Goal: Transaction & Acquisition: Book appointment/travel/reservation

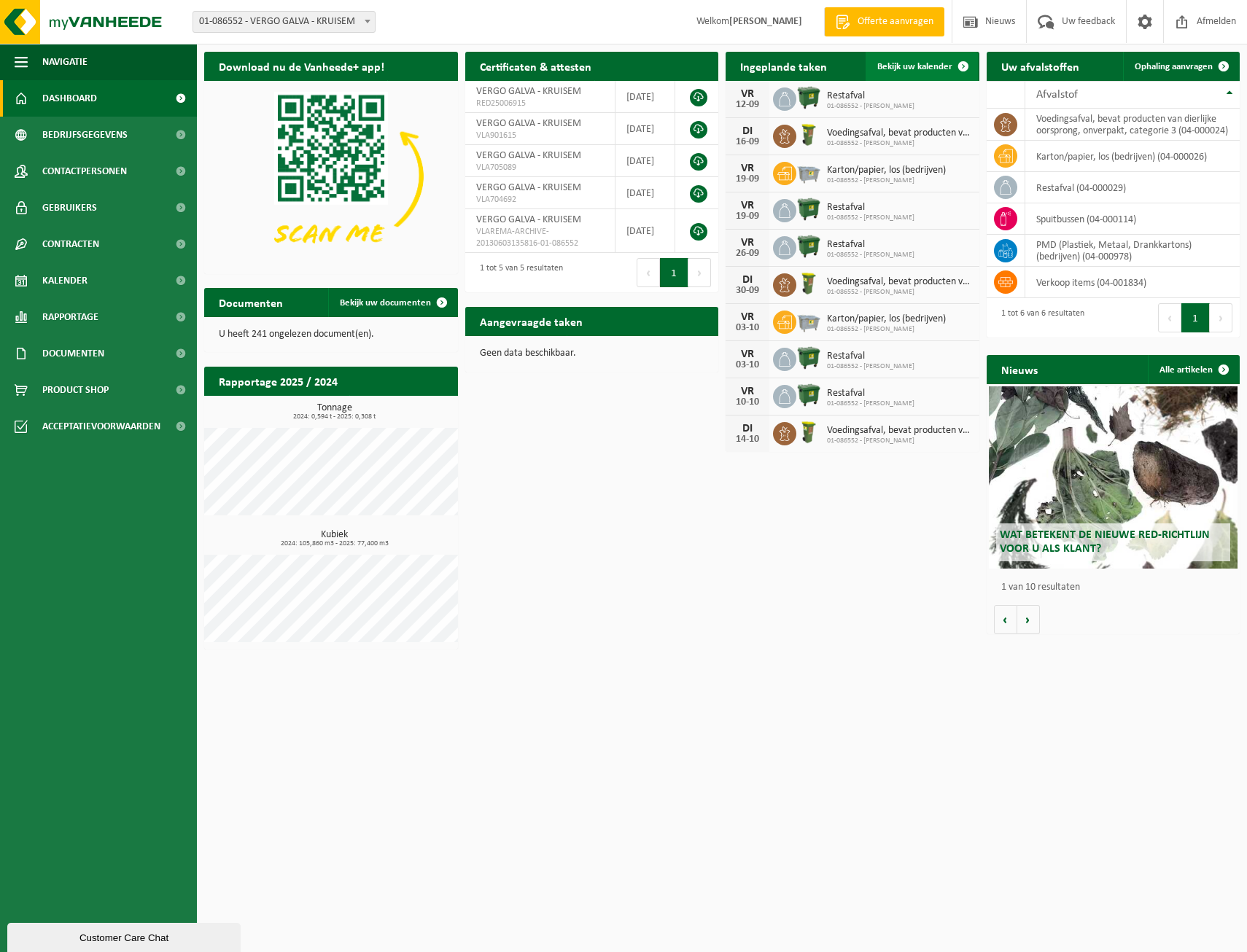
click at [943, 66] on span "Bekijk uw kalender" at bounding box center [915, 67] width 75 height 10
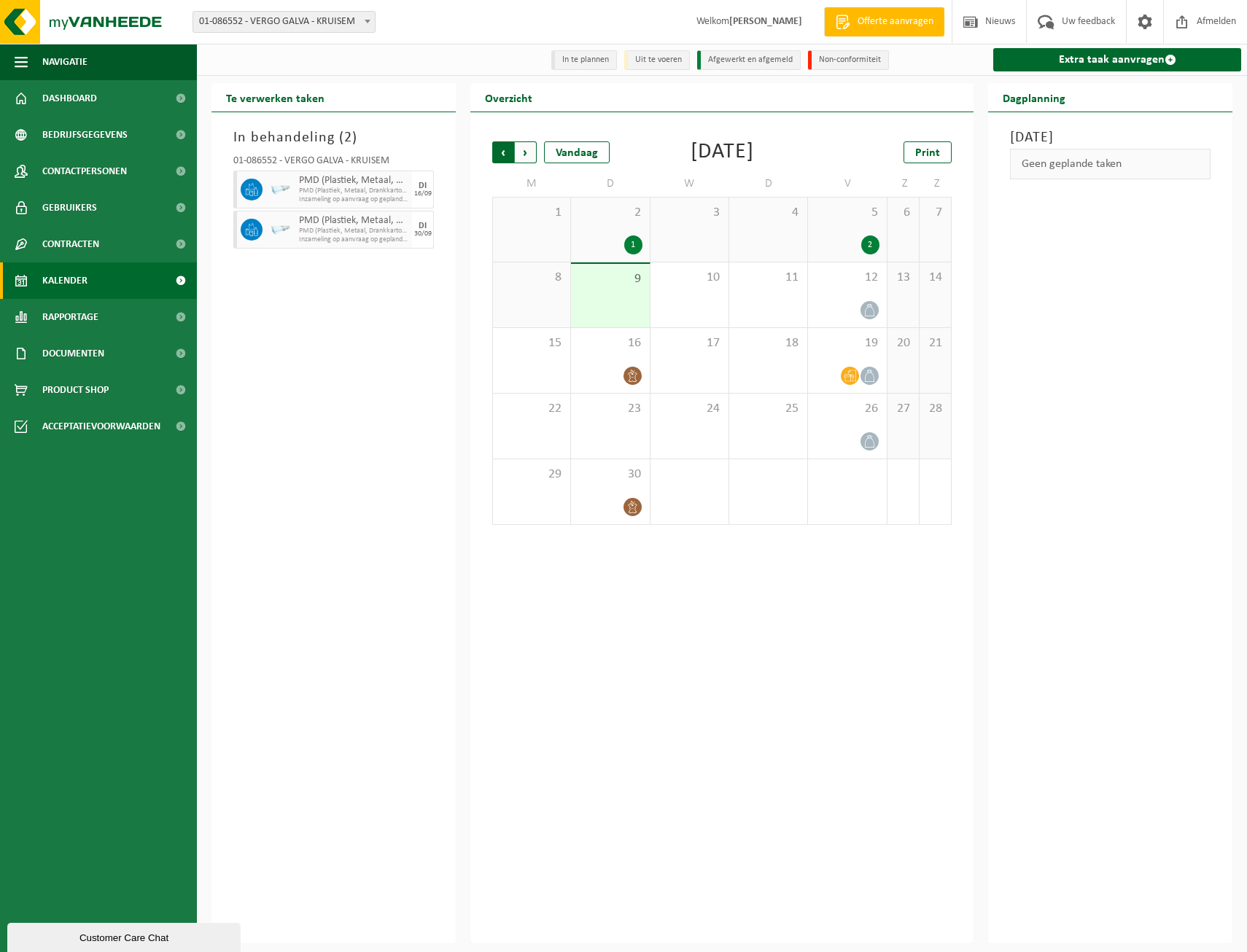
click at [527, 158] on span "Volgende" at bounding box center [525, 152] width 22 height 22
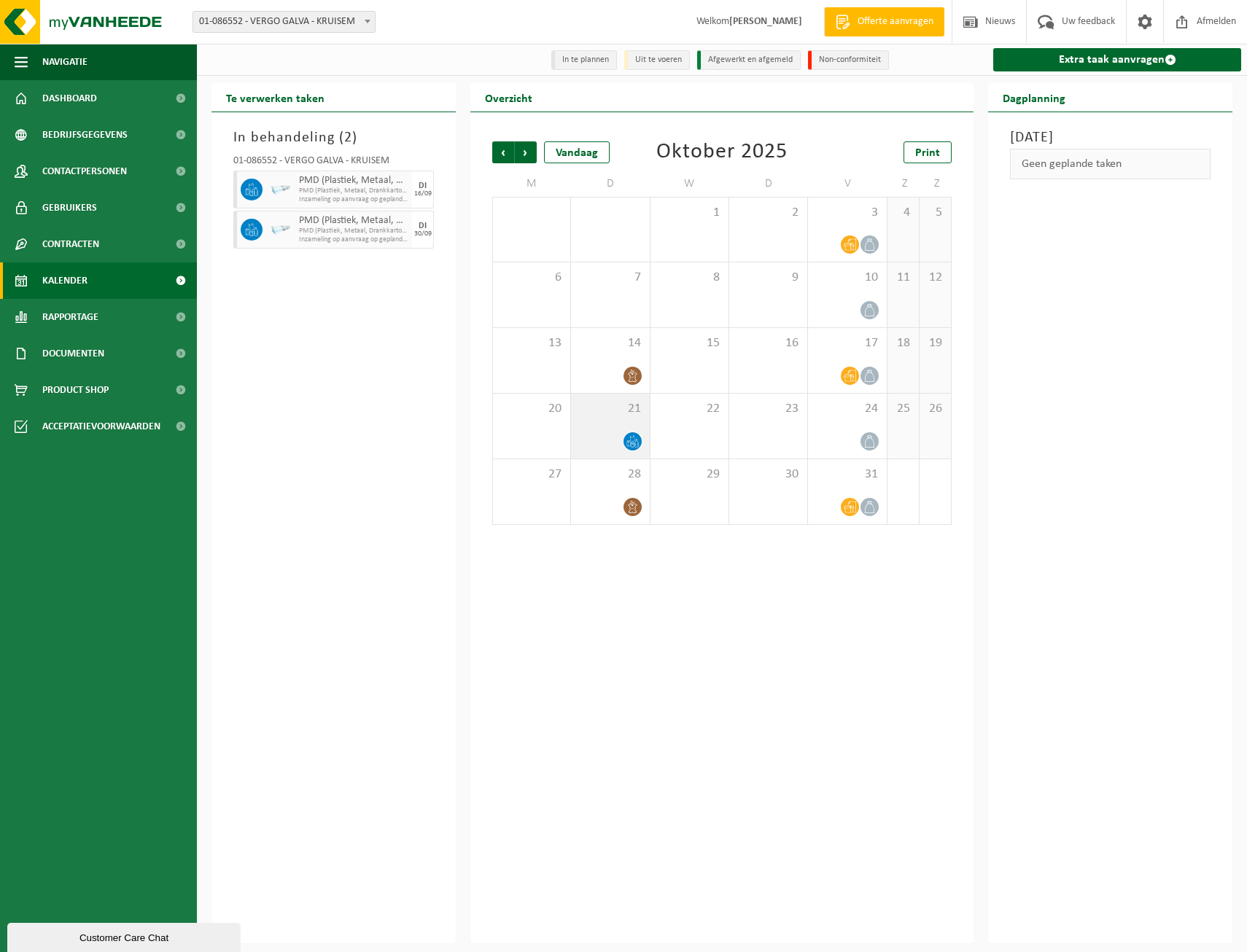
click at [630, 444] on icon at bounding box center [632, 441] width 12 height 12
click at [499, 149] on span "Vorige" at bounding box center [503, 152] width 22 height 22
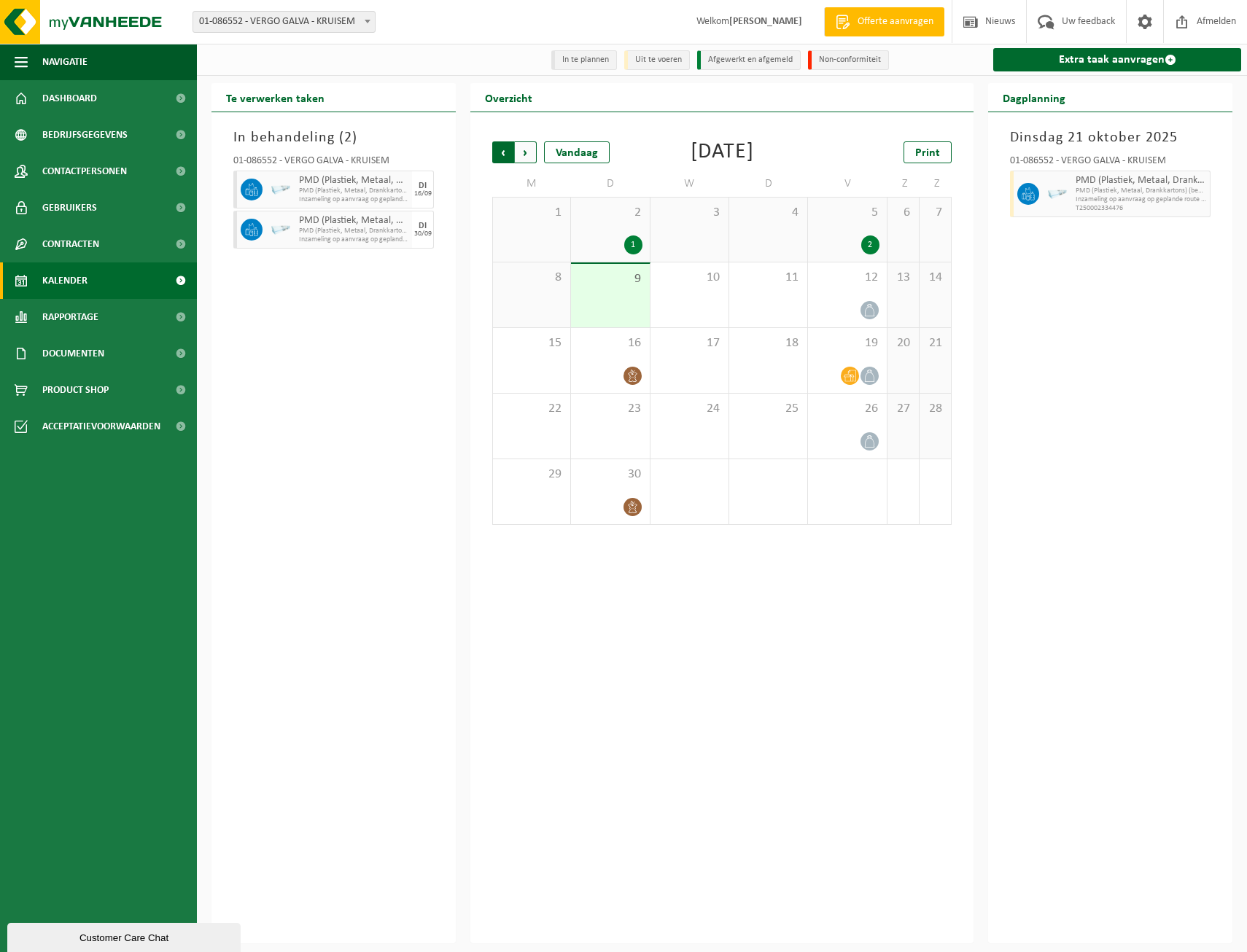
click at [525, 151] on span "Volgende" at bounding box center [525, 152] width 22 height 22
click at [503, 157] on span "Vorige" at bounding box center [503, 152] width 22 height 22
click at [399, 194] on span "button" at bounding box center [401, 189] width 12 height 29
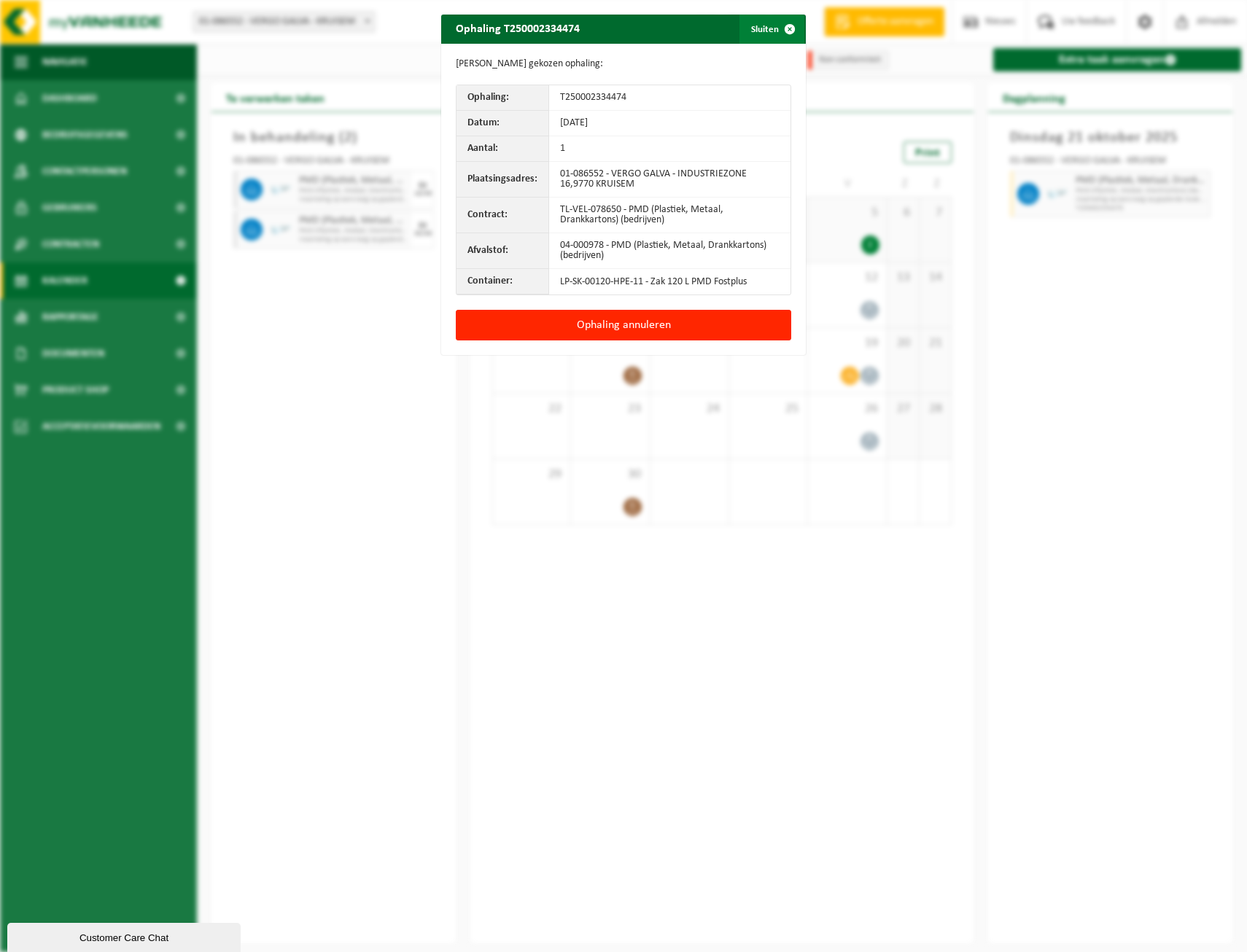
click at [783, 30] on span "button" at bounding box center [789, 29] width 29 height 29
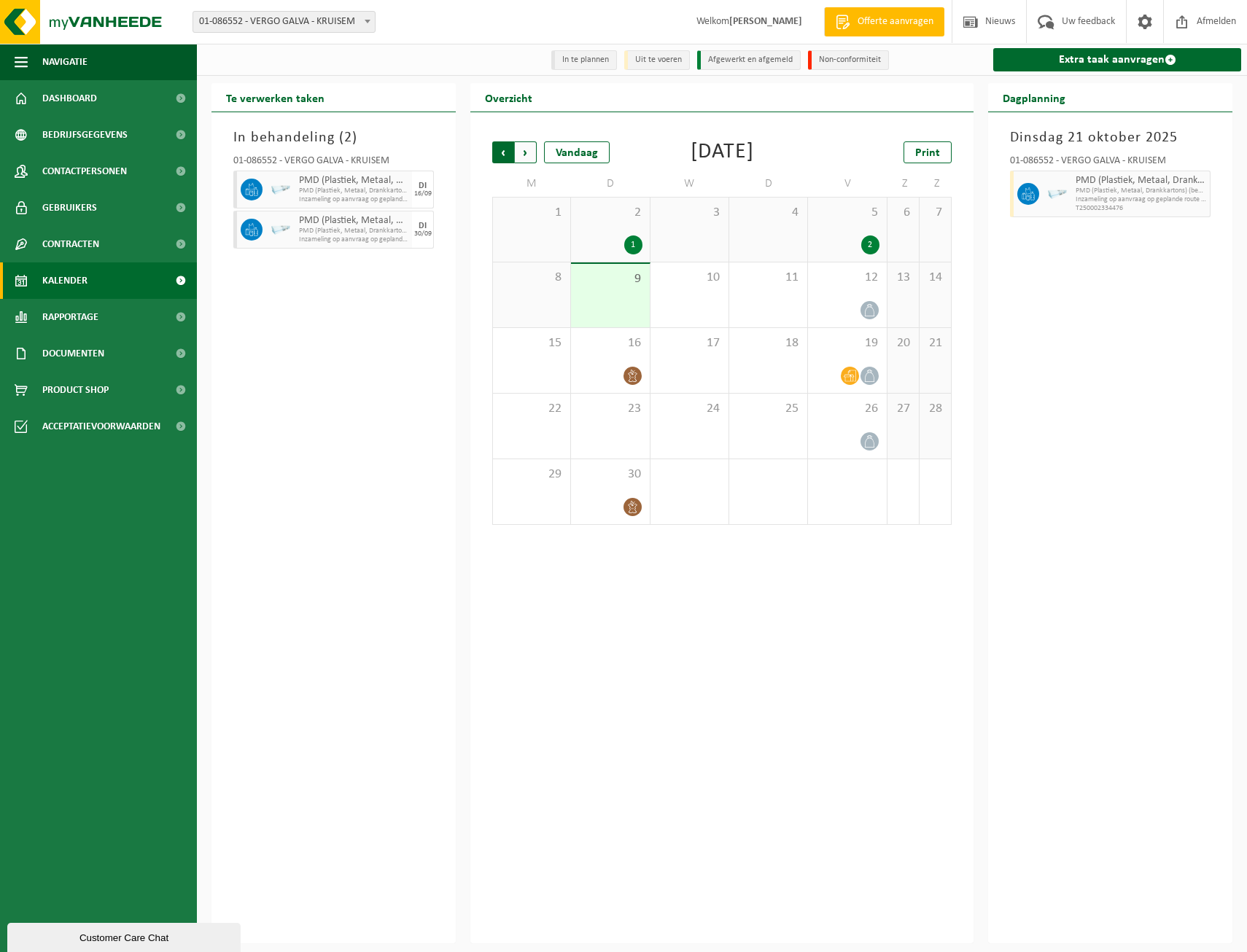
click at [529, 153] on span "Volgende" at bounding box center [525, 152] width 22 height 22
click at [528, 158] on span "Volgende" at bounding box center [525, 152] width 22 height 22
click at [596, 379] on div at bounding box center [609, 376] width 63 height 20
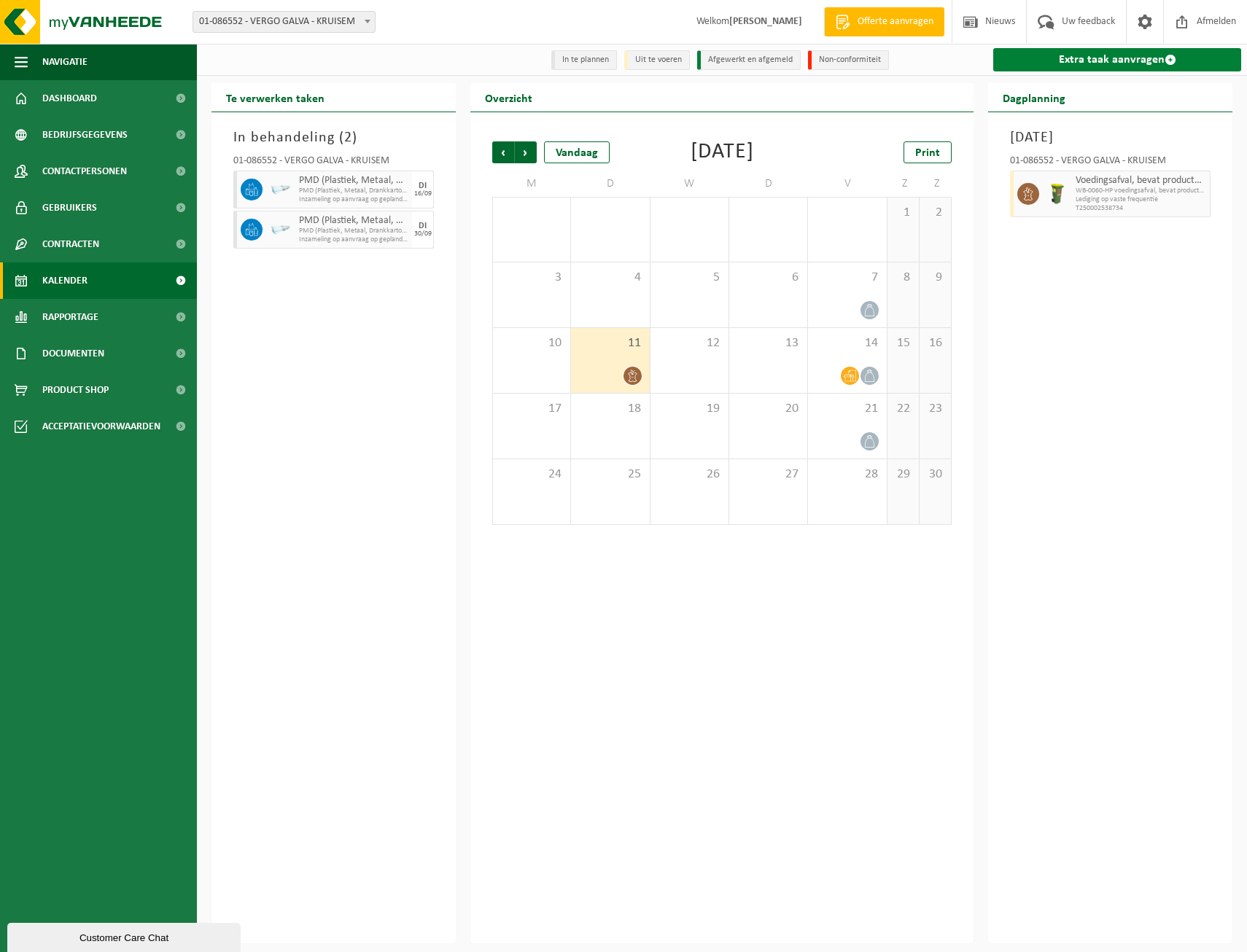
click at [1140, 60] on link "Extra taak aanvragen" at bounding box center [1117, 59] width 248 height 23
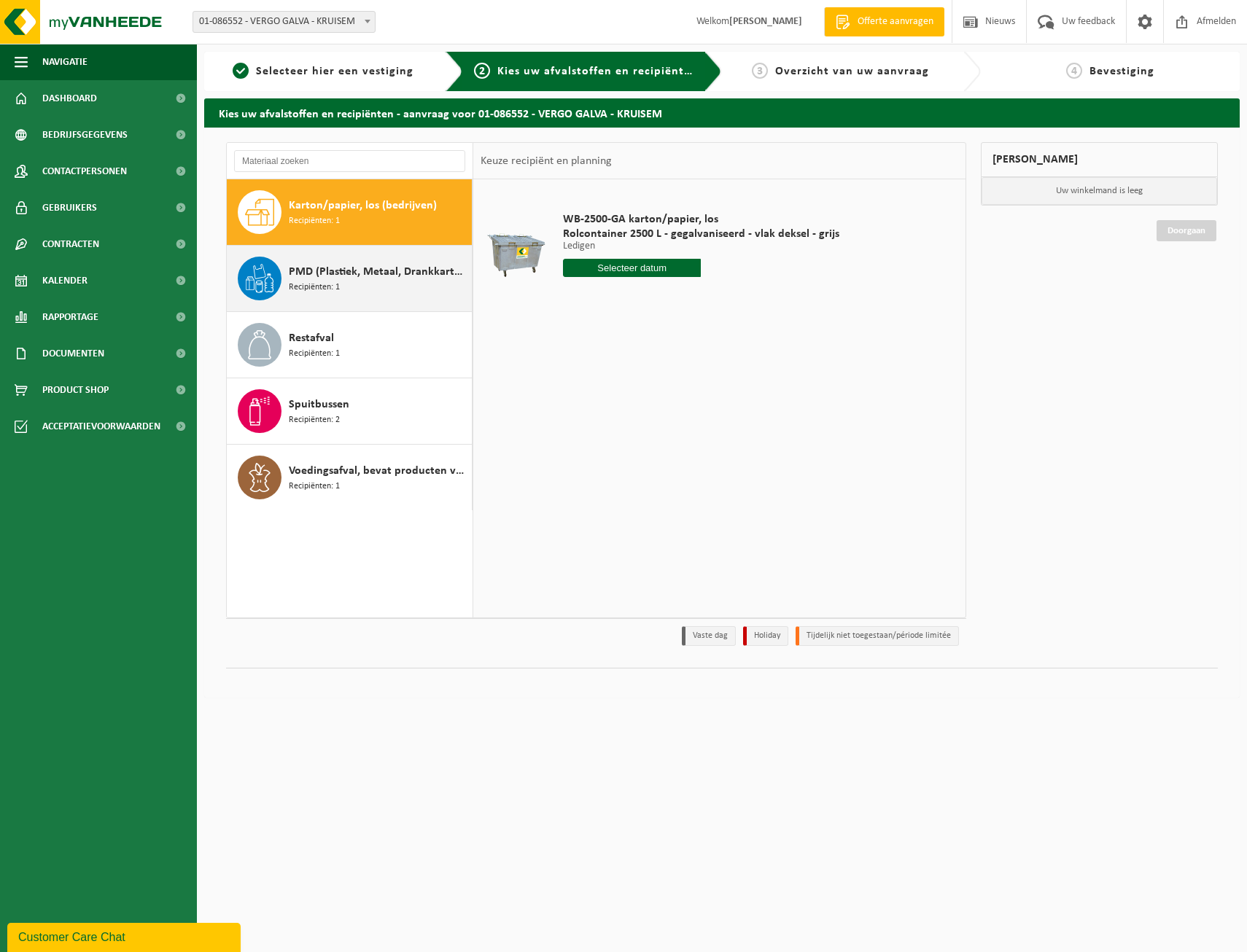
click at [323, 279] on span "PMD (Plastiek, Metaal, Drankkartons) (bedrijven)" at bounding box center [378, 272] width 179 height 18
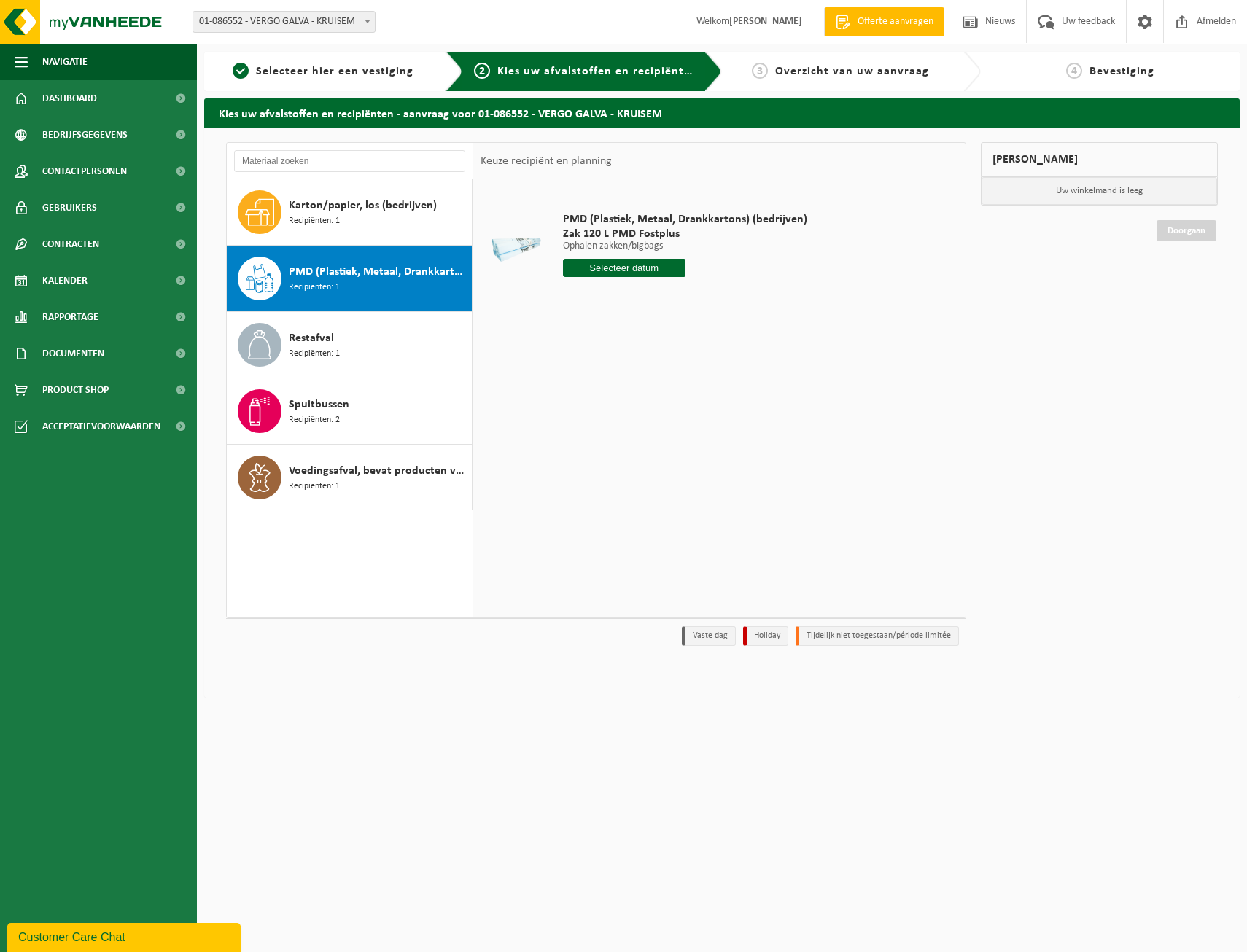
click at [614, 271] on input "text" at bounding box center [624, 267] width 123 height 18
click at [730, 302] on icon at bounding box center [728, 301] width 4 height 7
click at [601, 396] on div "27 28 29 30 31 1 2 3 4 5 6 7 8 9 10 11 12 13 14 15 16 17 18 19 20 21 22 23 24 2…" at bounding box center [653, 397] width 179 height 116
click at [600, 373] on div "4" at bounding box center [602, 373] width 26 height 23
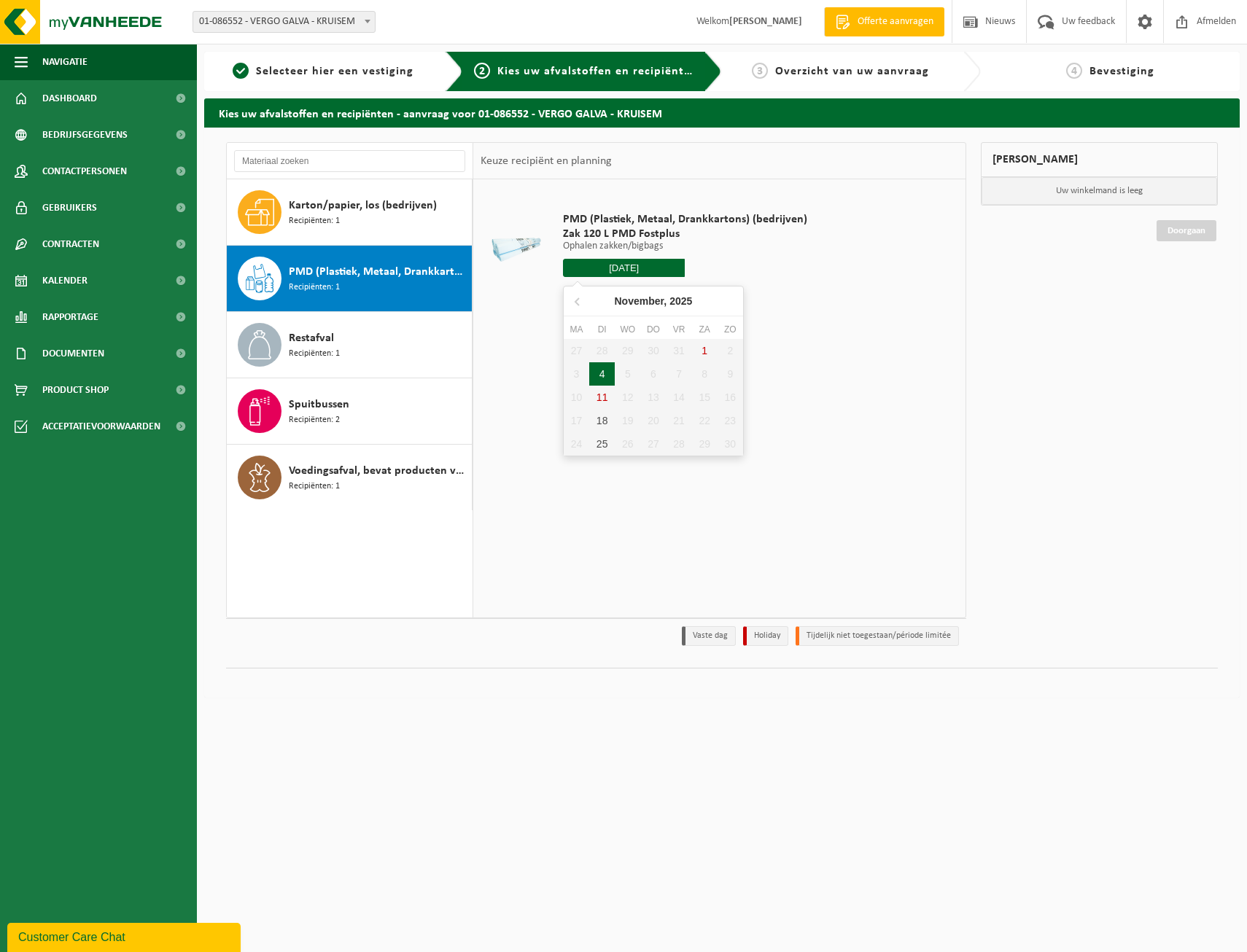
type input "Van 2025-11-04"
click at [593, 322] on button "In winkelmand" at bounding box center [605, 323] width 80 height 23
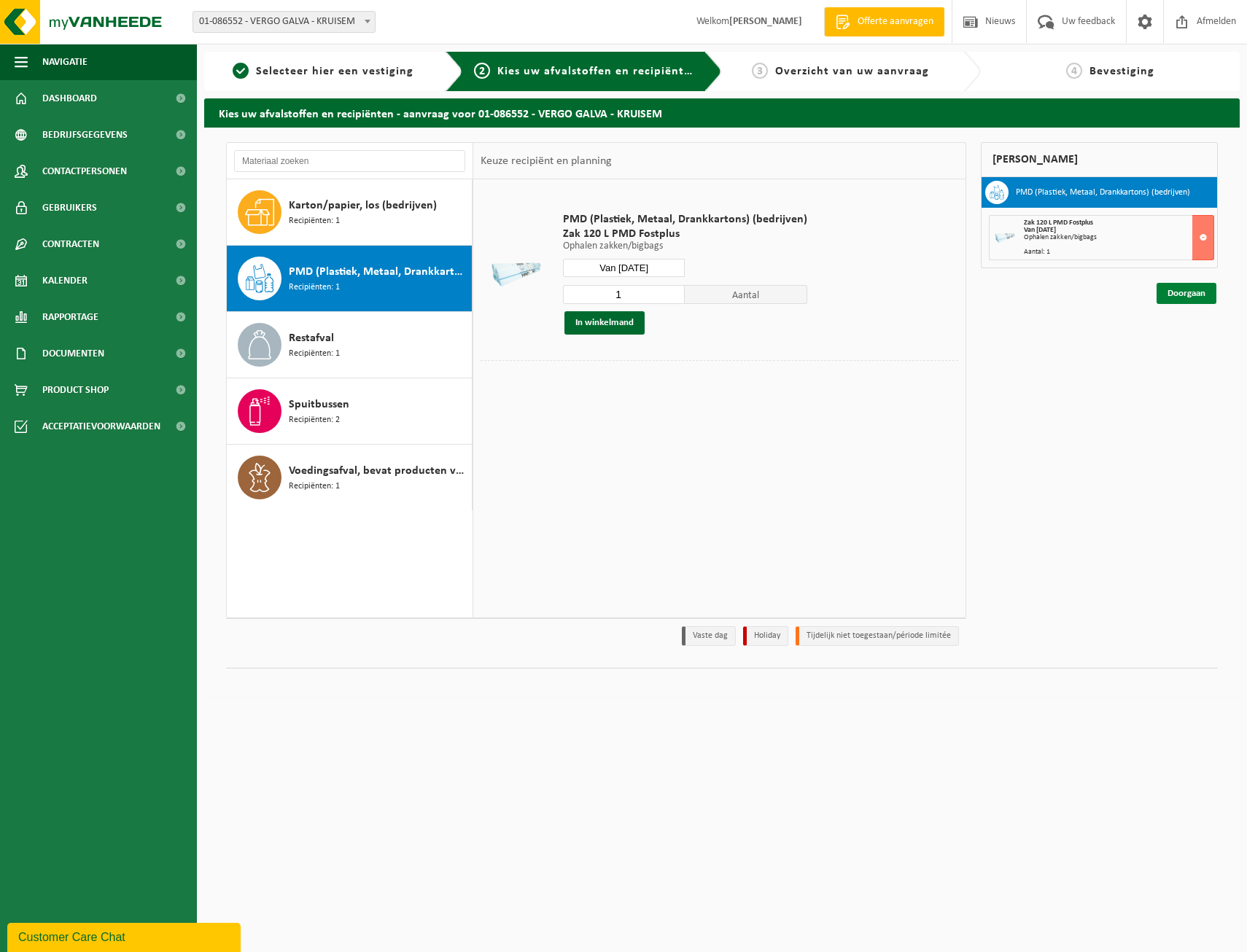
click at [1180, 293] on link "Doorgaan" at bounding box center [1186, 293] width 59 height 21
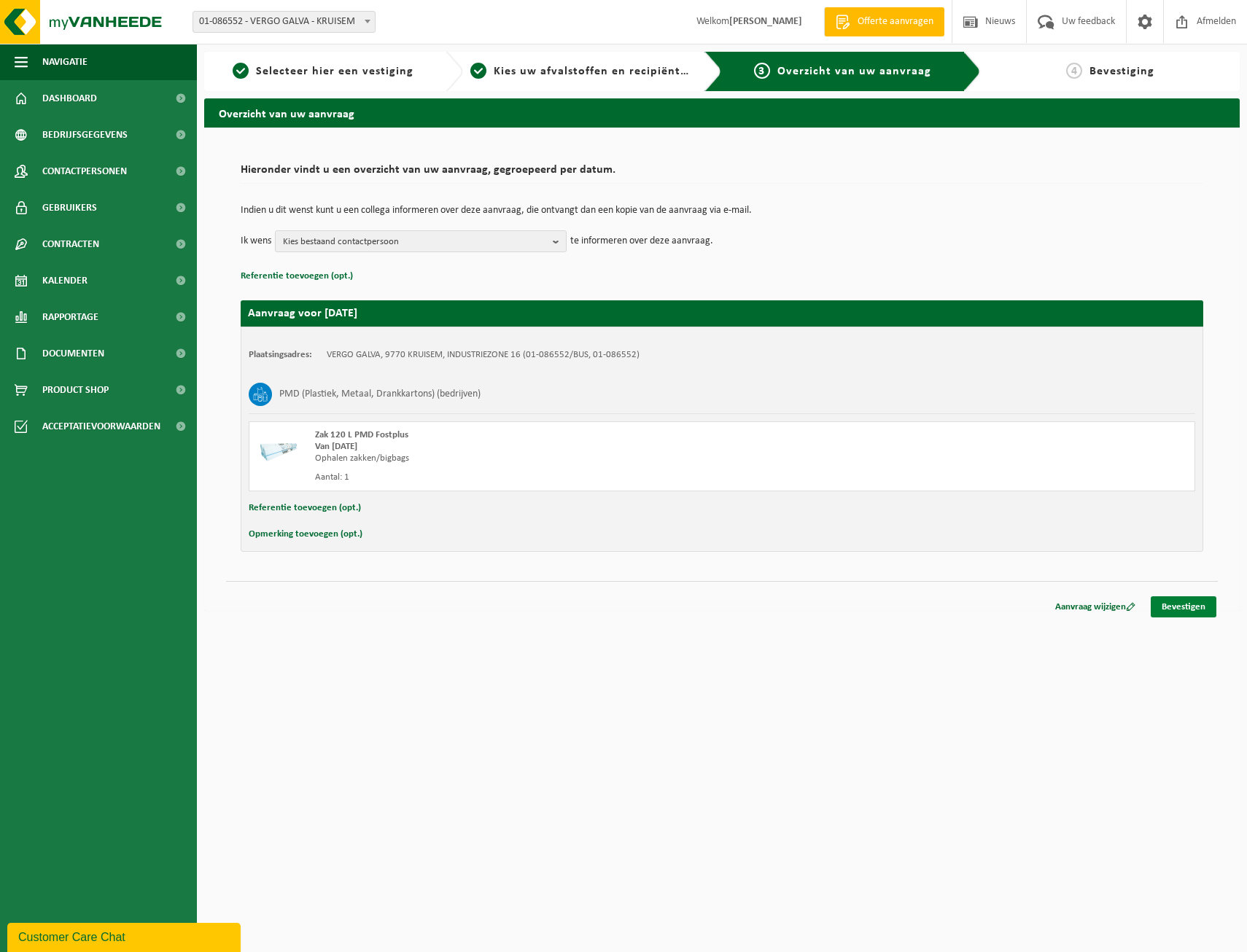
click at [1188, 606] on link "Bevestigen" at bounding box center [1184, 607] width 66 height 21
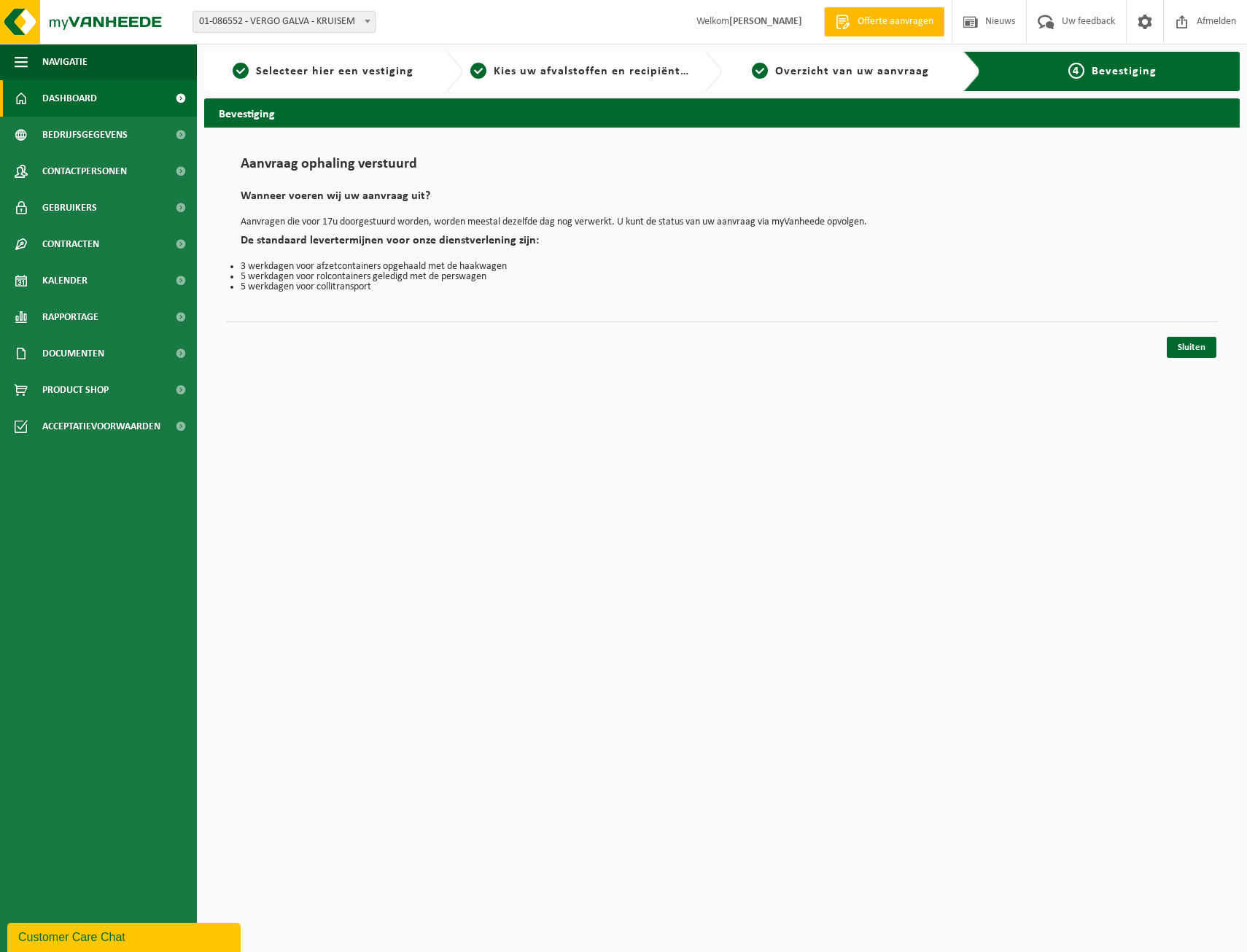
click at [80, 106] on span "Dashboard" at bounding box center [70, 98] width 55 height 36
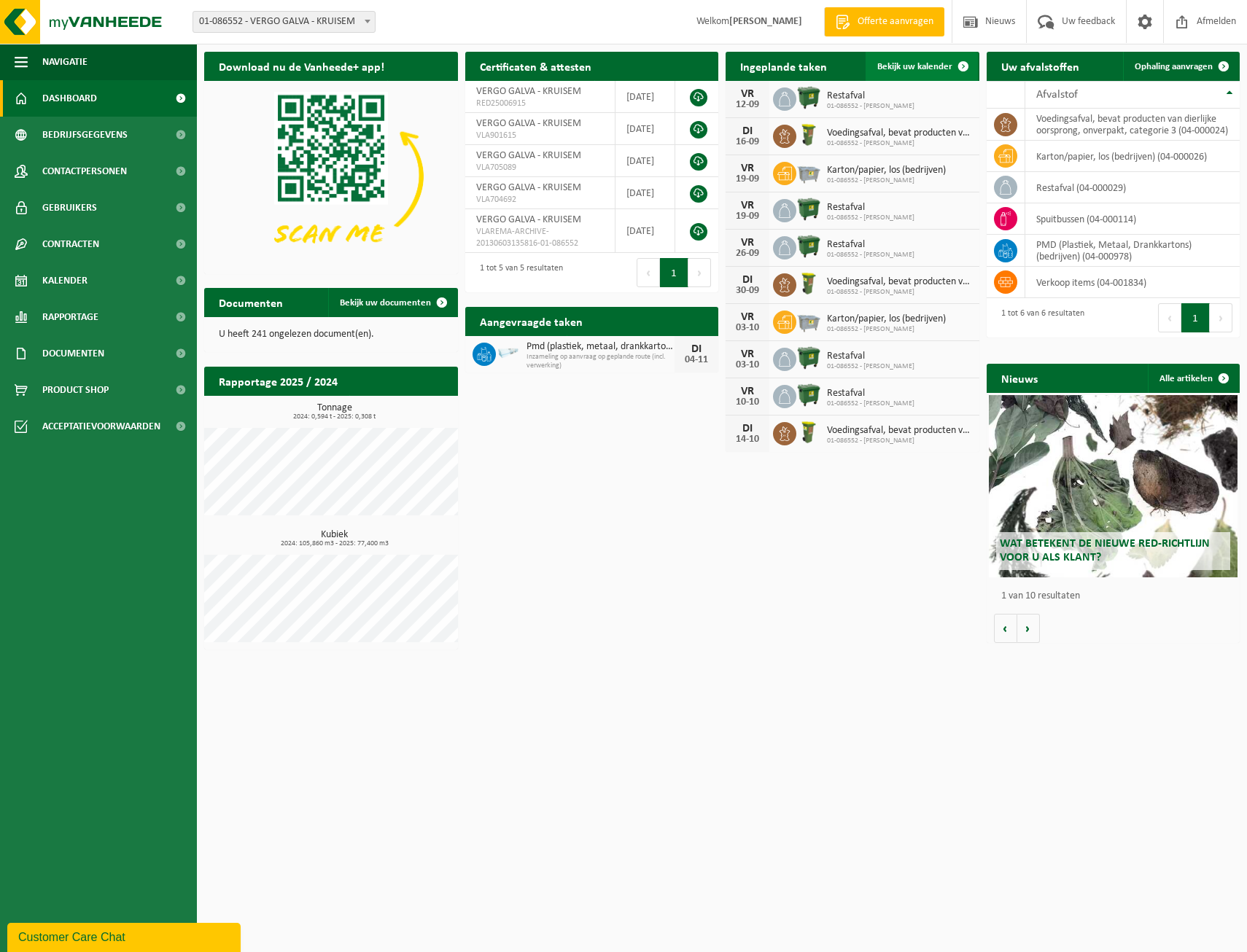
click at [927, 67] on span "Bekijk uw kalender" at bounding box center [915, 67] width 75 height 10
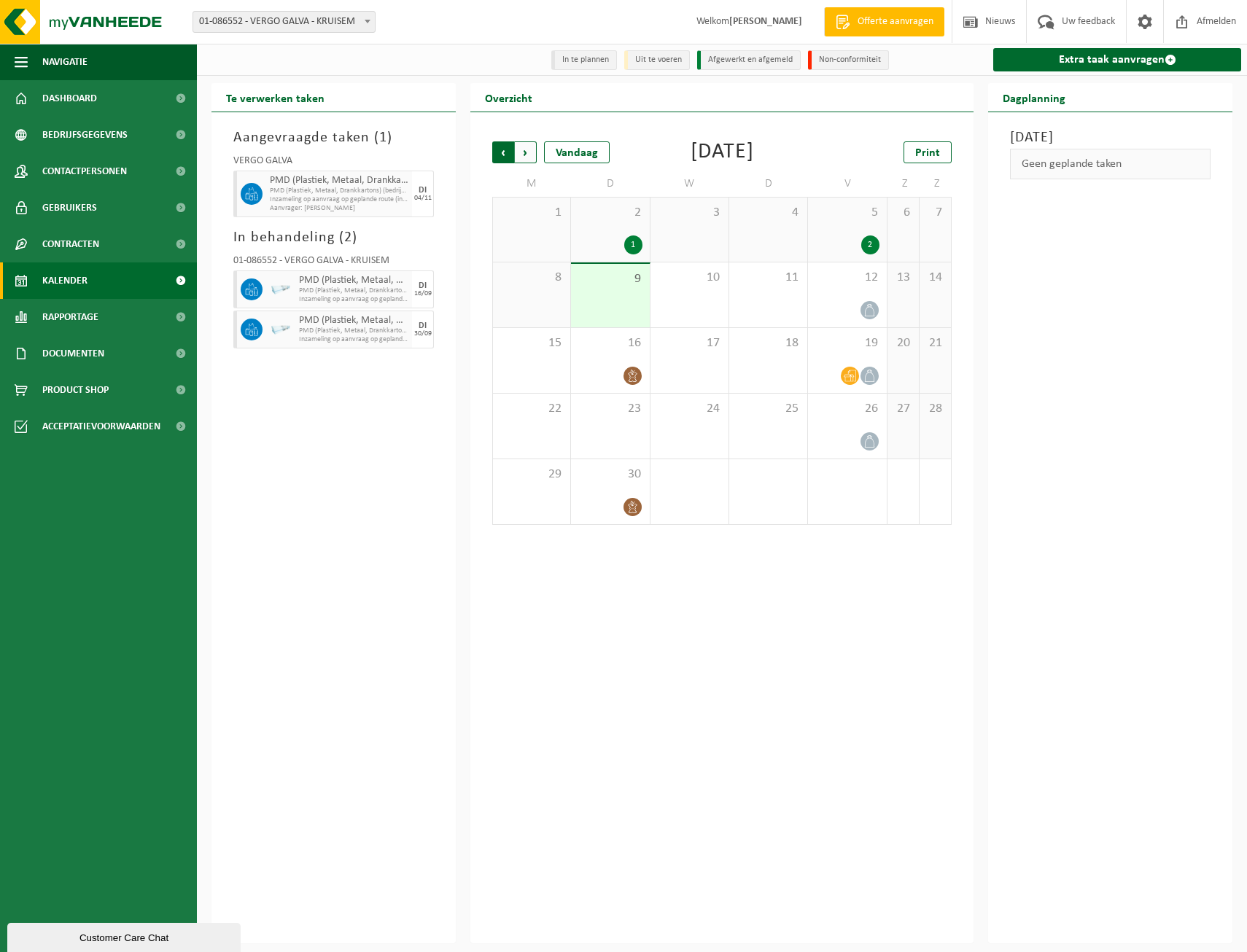
click at [525, 153] on span "Volgende" at bounding box center [525, 152] width 22 height 22
click at [504, 155] on span "Vorige" at bounding box center [503, 152] width 22 height 22
click at [527, 153] on span "Volgende" at bounding box center [525, 152] width 22 height 22
click at [630, 373] on icon at bounding box center [632, 375] width 12 height 12
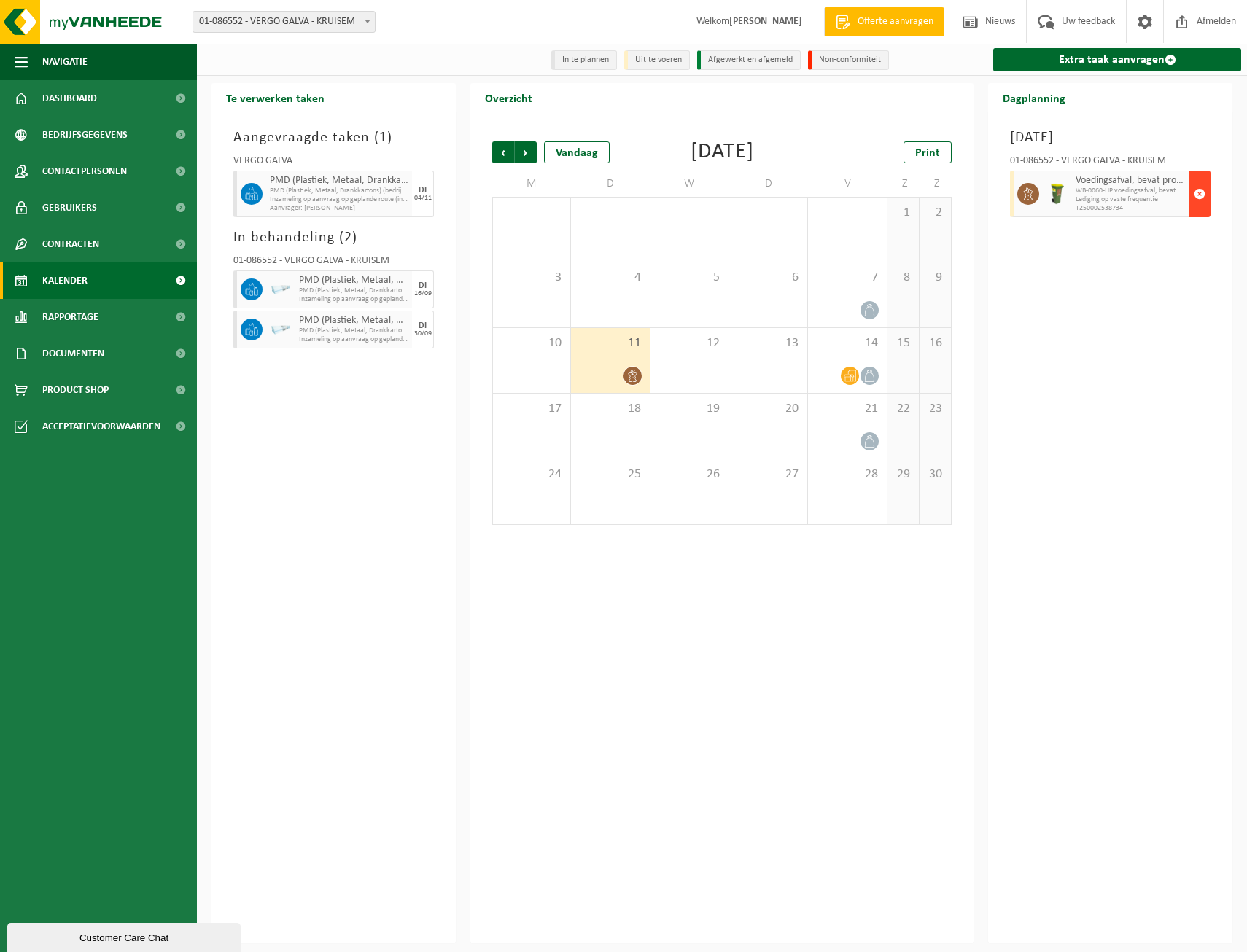
click at [1199, 194] on span "button" at bounding box center [1200, 193] width 12 height 29
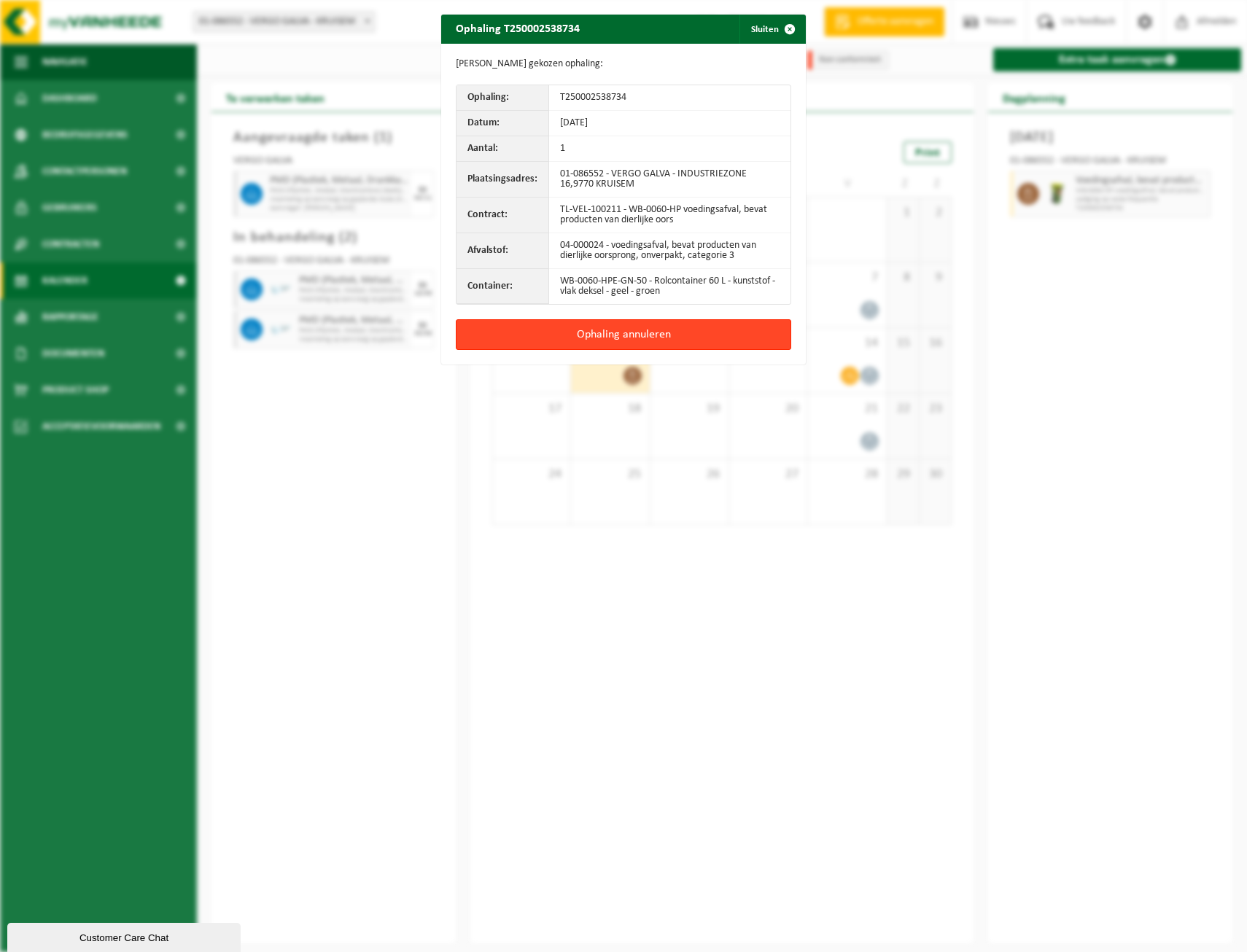
click at [614, 332] on button "Ophaling annuleren" at bounding box center [624, 335] width 336 height 31
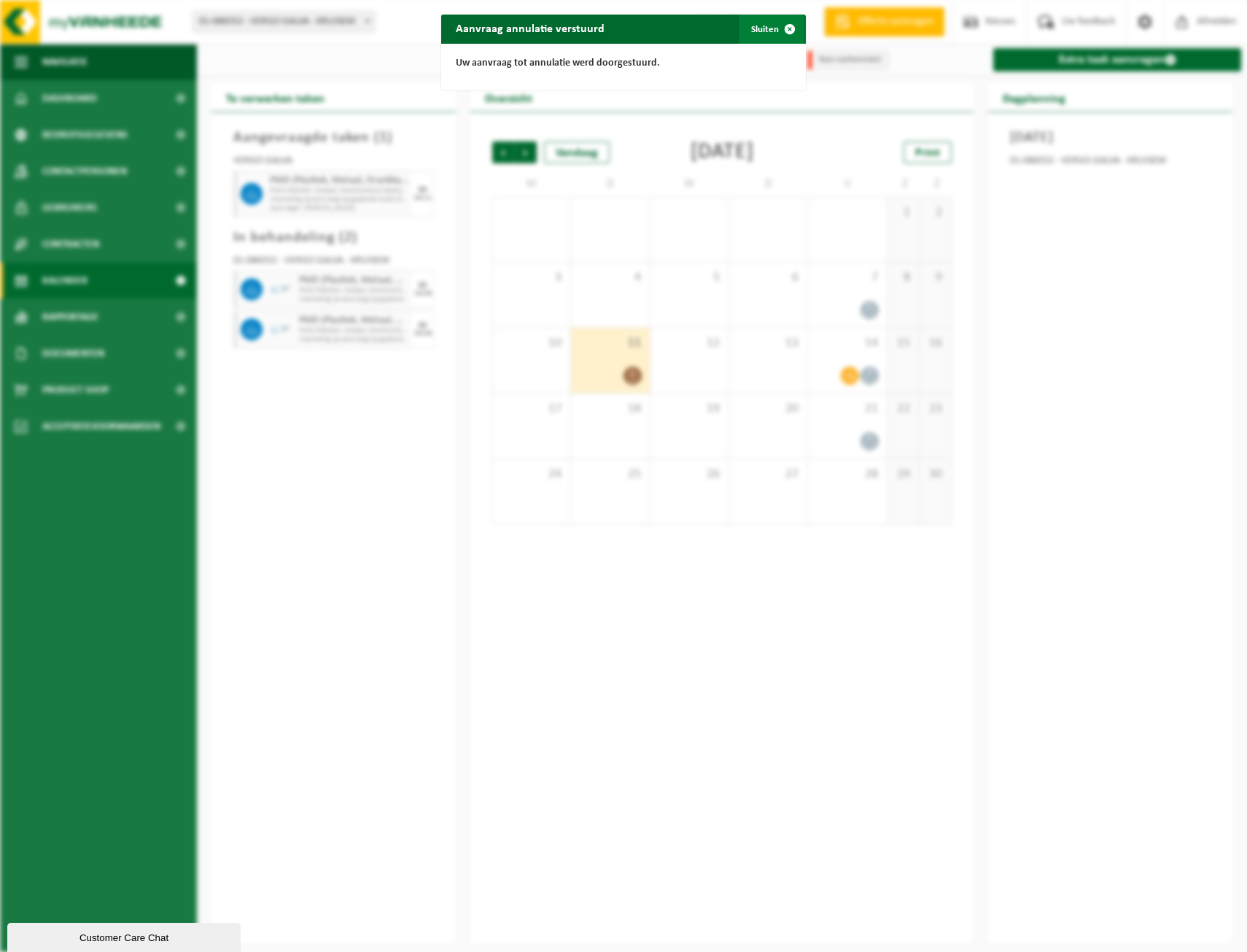
click at [784, 28] on span "button" at bounding box center [789, 29] width 29 height 29
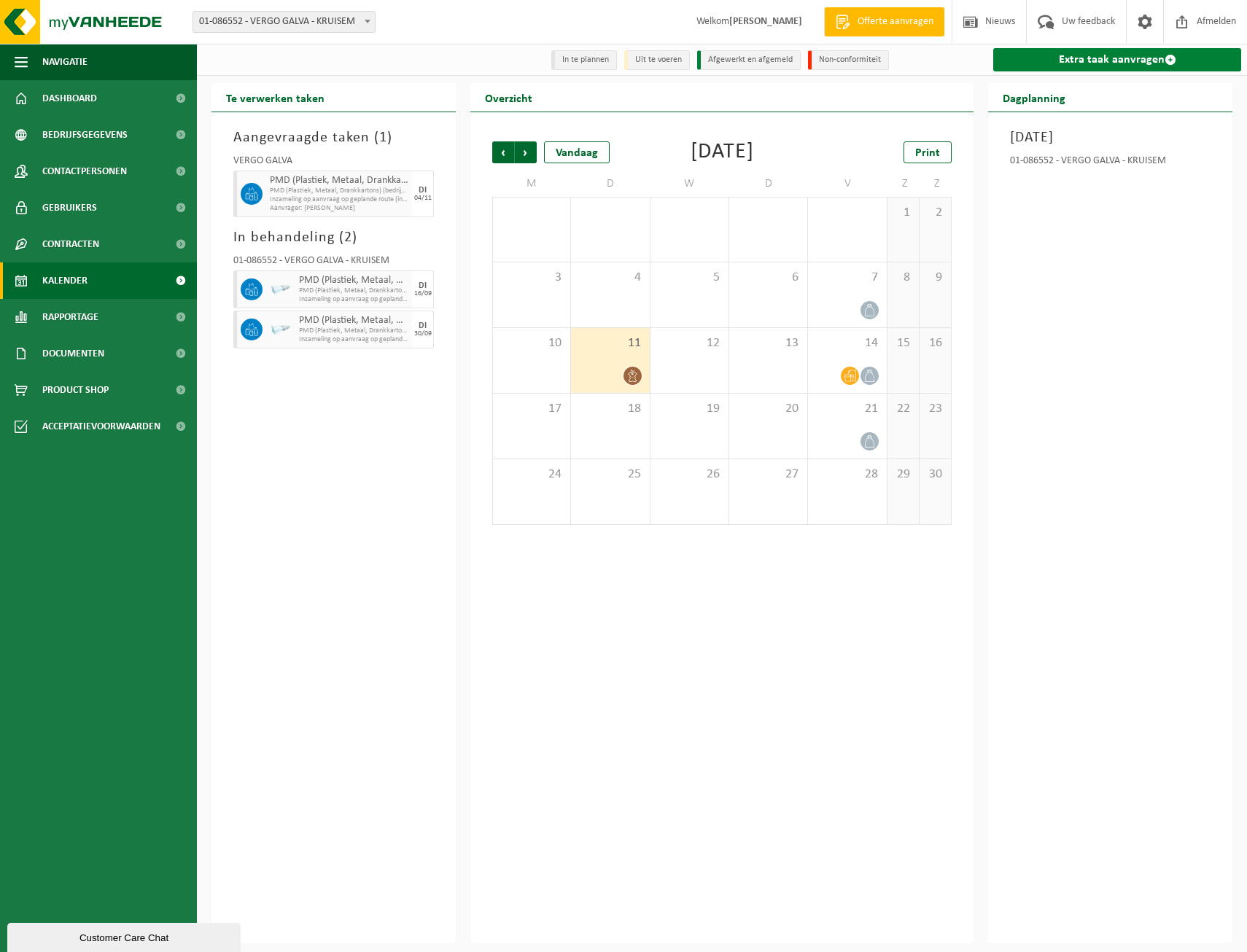
click at [1139, 55] on link "Extra taak aanvragen" at bounding box center [1117, 59] width 248 height 23
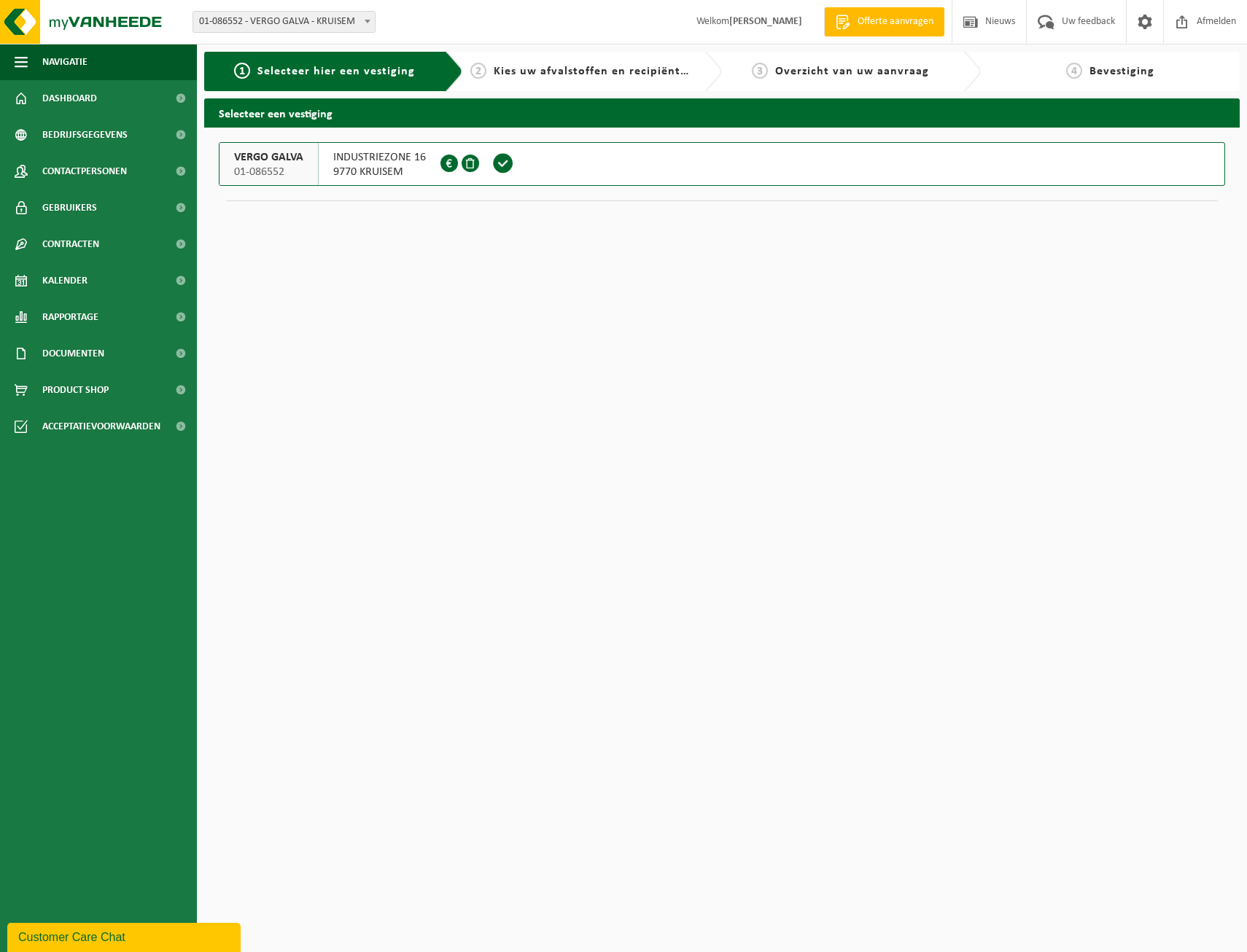
click at [499, 159] on span at bounding box center [503, 163] width 22 height 22
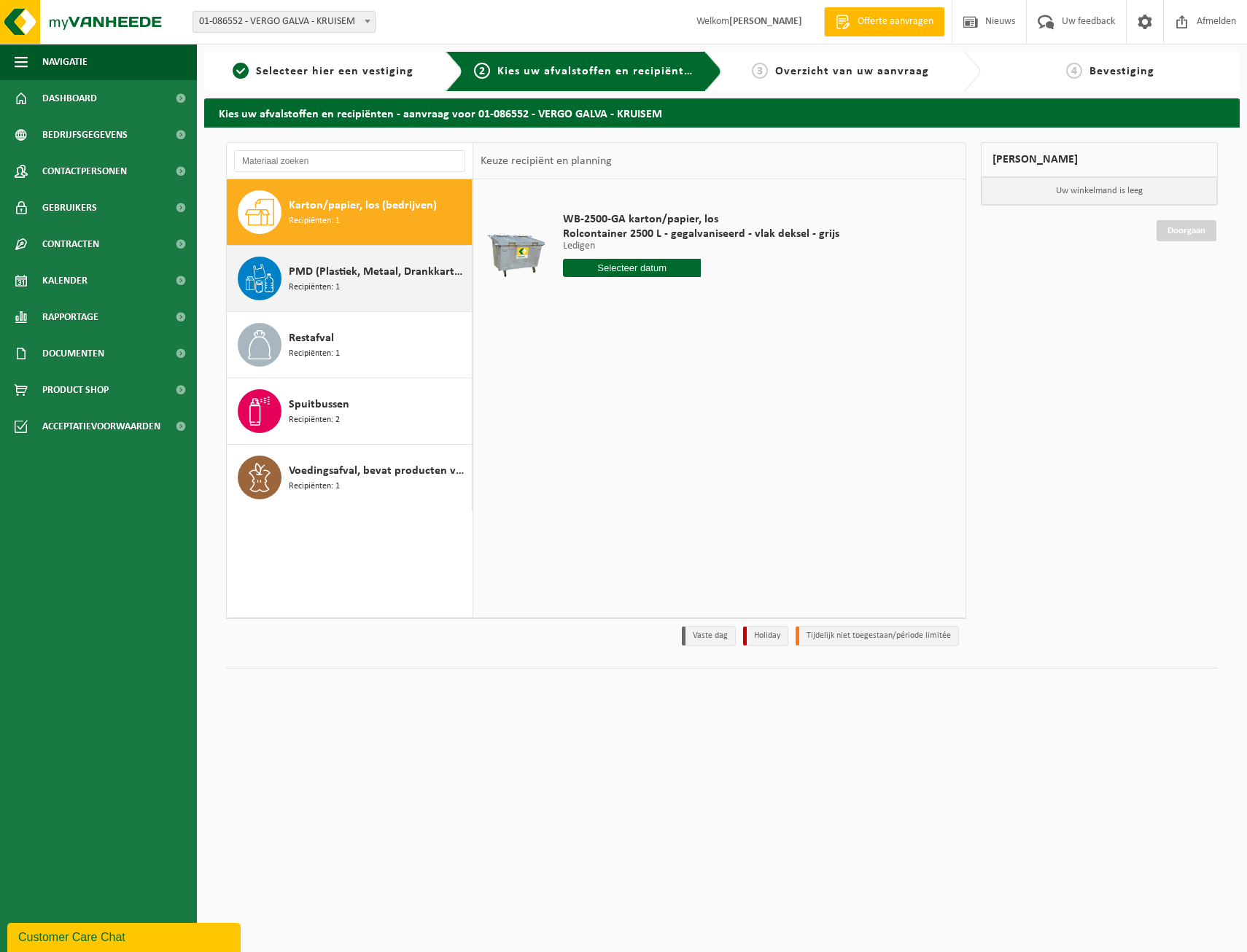
click at [321, 284] on span "Recipiënten: 1" at bounding box center [315, 287] width 51 height 14
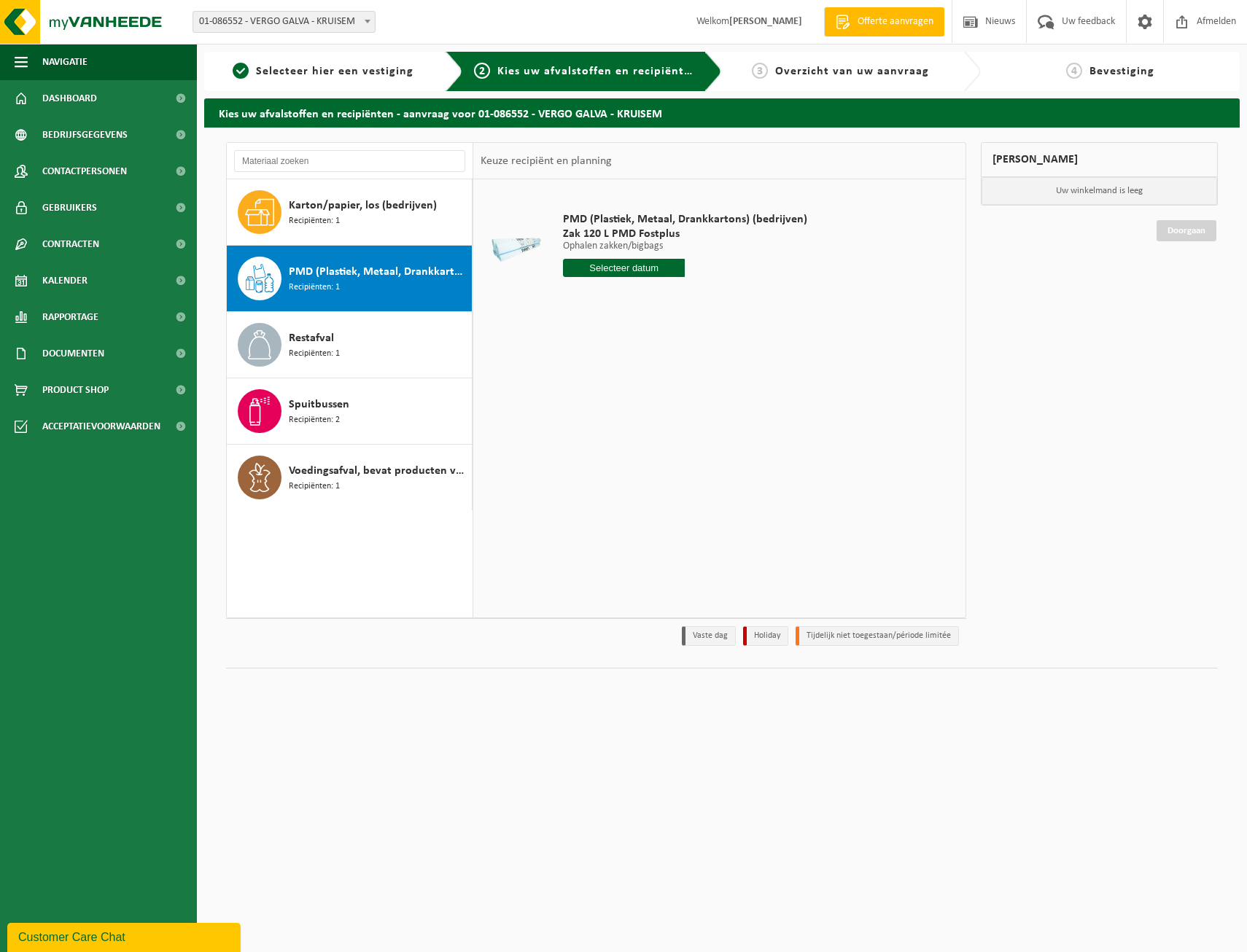
click at [637, 268] on input "text" at bounding box center [624, 267] width 123 height 18
click at [731, 300] on icon at bounding box center [728, 301] width 23 height 23
click at [603, 444] on div "25" at bounding box center [602, 444] width 26 height 23
type input "Van [DATE]"
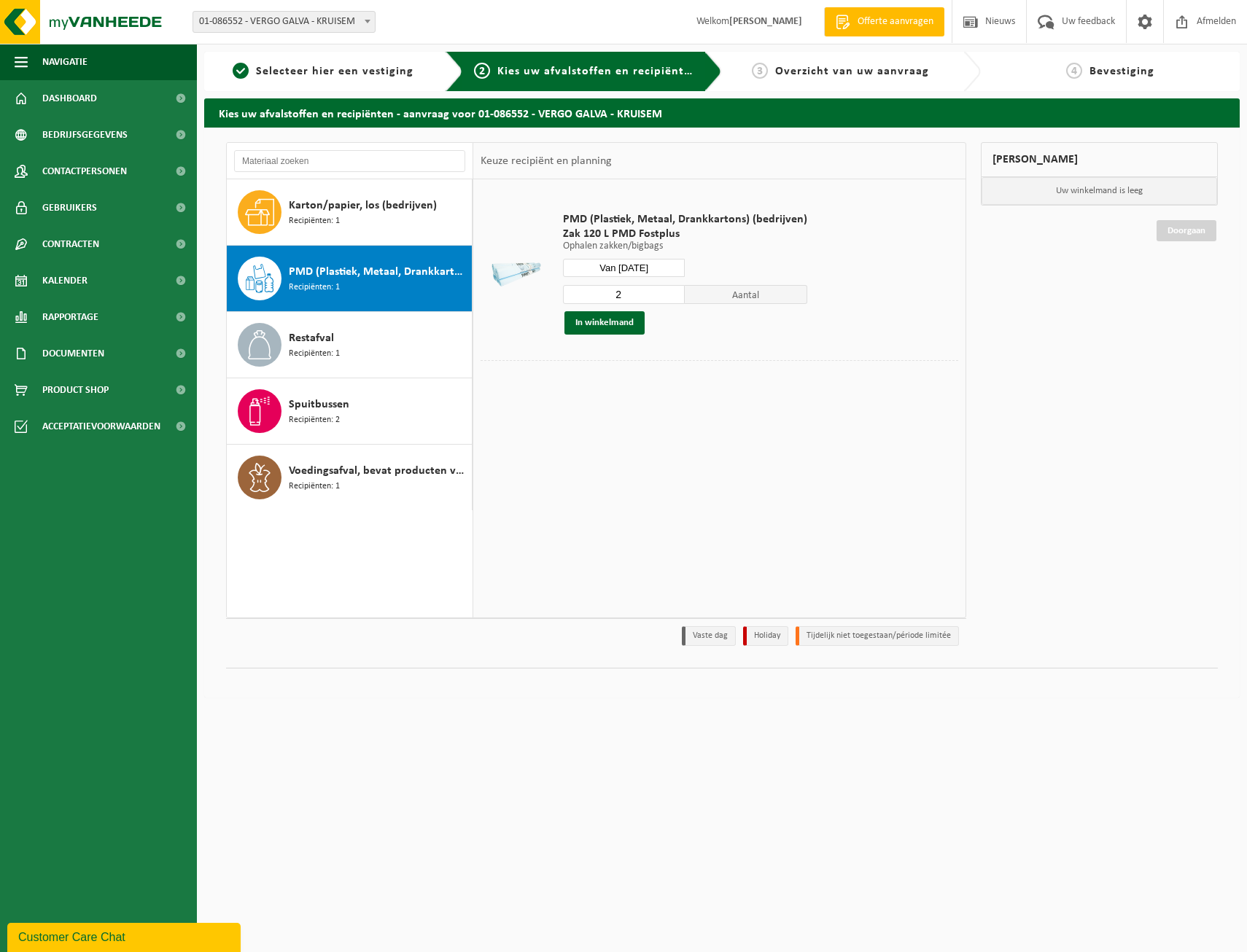
click at [670, 291] on input "2" at bounding box center [624, 295] width 123 height 19
click at [670, 291] on input "3" at bounding box center [624, 295] width 123 height 19
click at [670, 291] on input "4" at bounding box center [624, 295] width 123 height 19
click at [670, 291] on input "5" at bounding box center [624, 295] width 123 height 19
click at [670, 291] on input "6" at bounding box center [624, 295] width 123 height 19
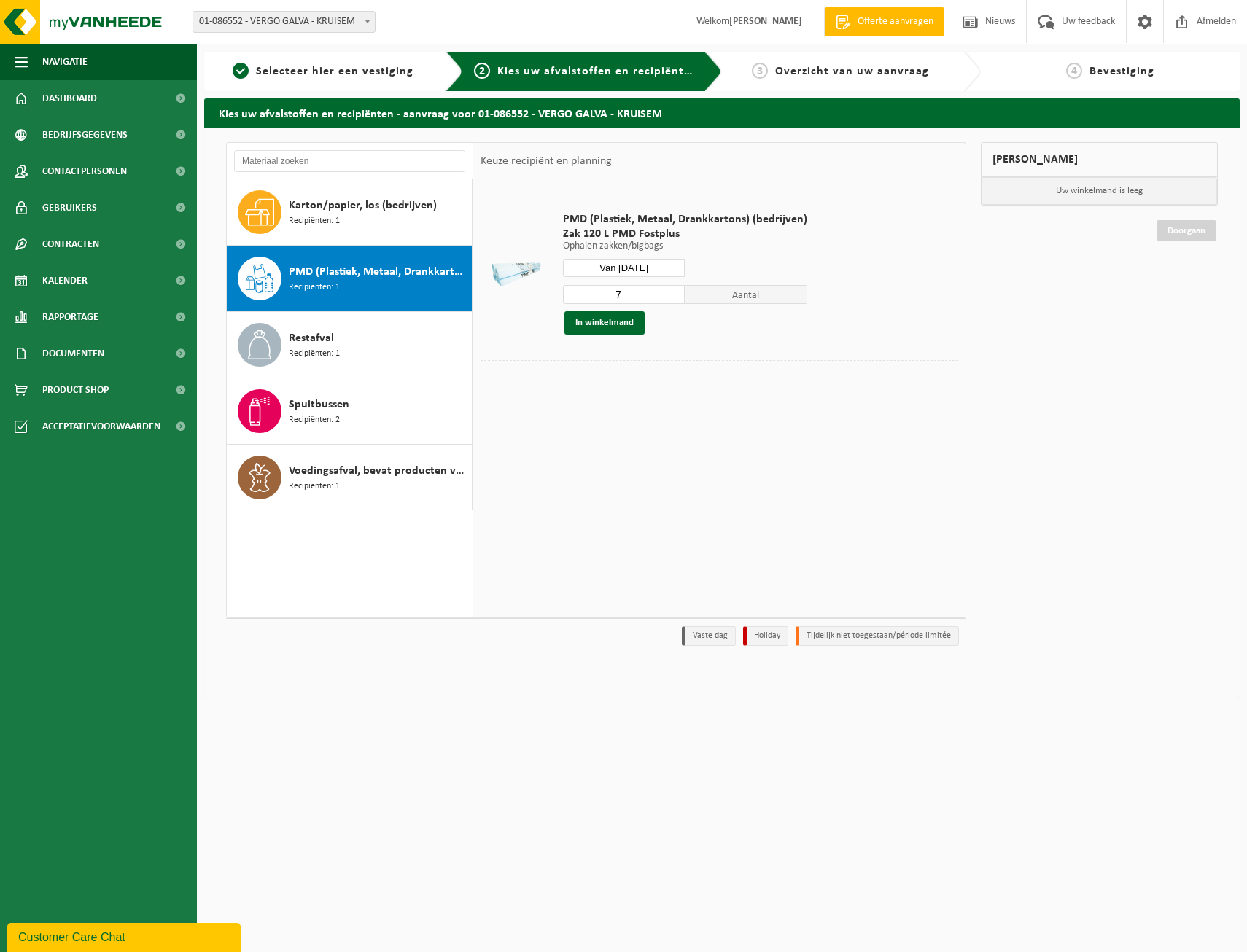
type input "7"
click at [670, 291] on input "7" at bounding box center [624, 295] width 123 height 19
click at [615, 322] on button "In winkelmand" at bounding box center [605, 323] width 80 height 23
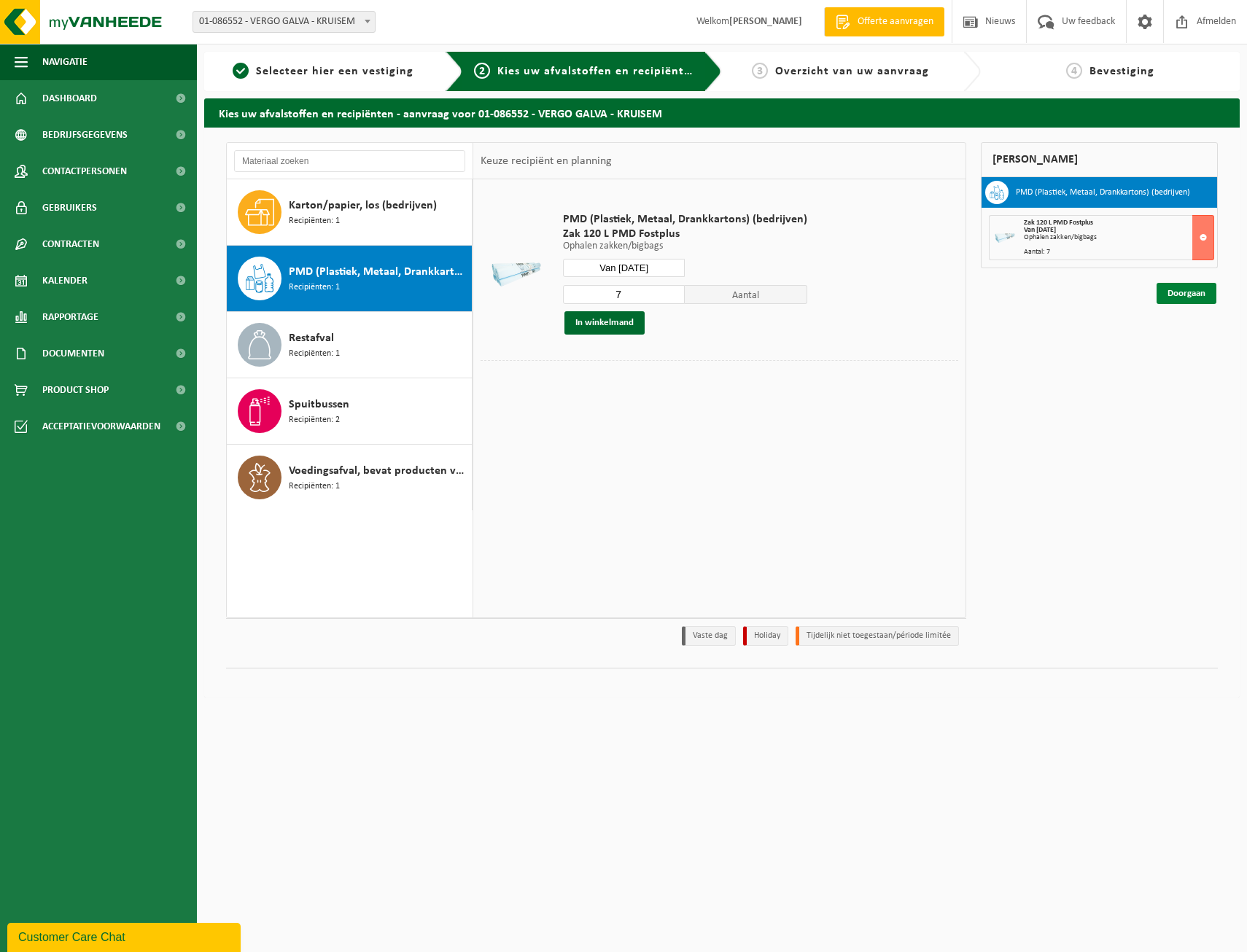
click at [1190, 291] on link "Doorgaan" at bounding box center [1186, 293] width 59 height 21
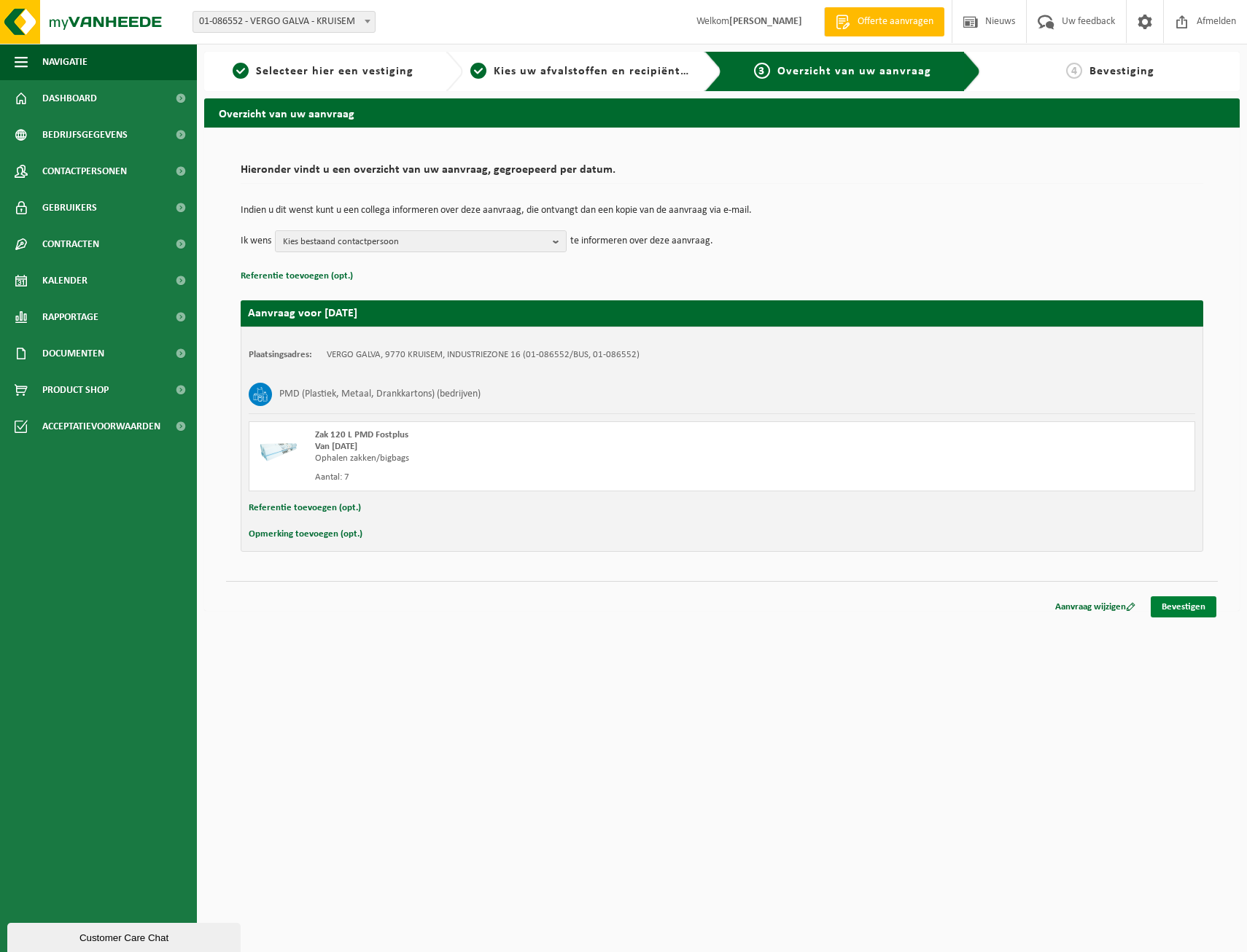
click at [1170, 604] on link "Bevestigen" at bounding box center [1184, 607] width 66 height 21
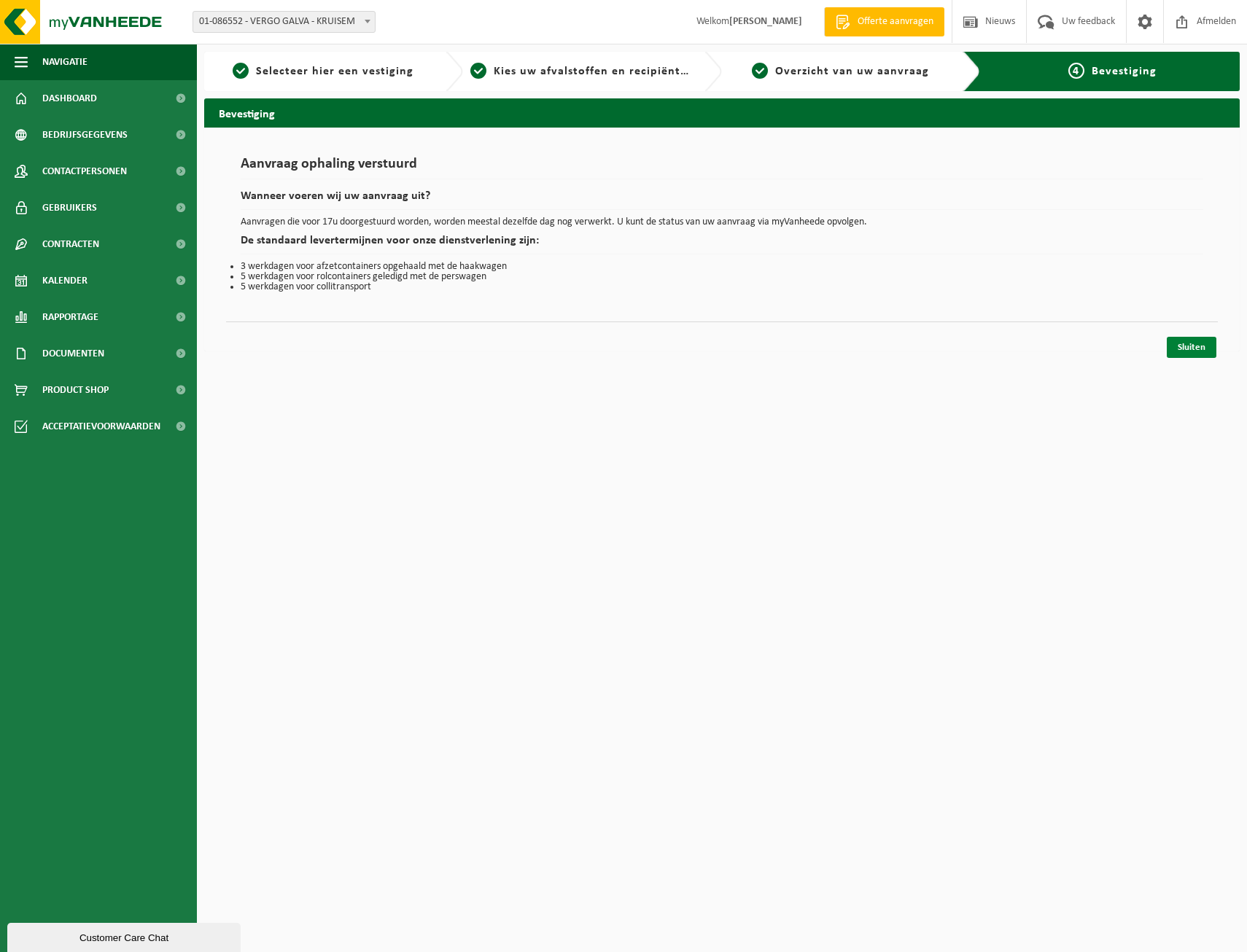
click at [1188, 348] on link "Sluiten" at bounding box center [1192, 348] width 50 height 21
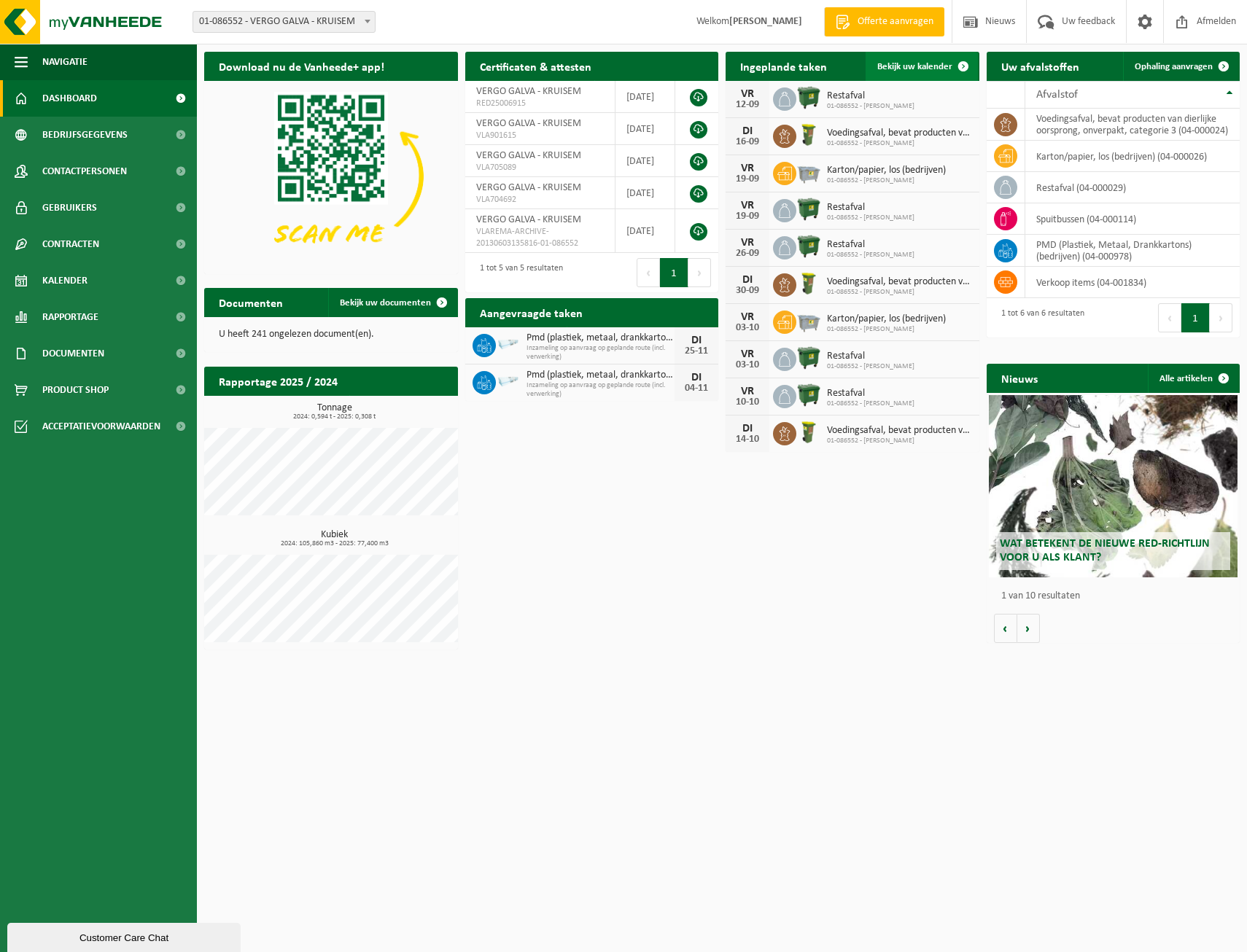
click at [958, 65] on span at bounding box center [964, 66] width 29 height 29
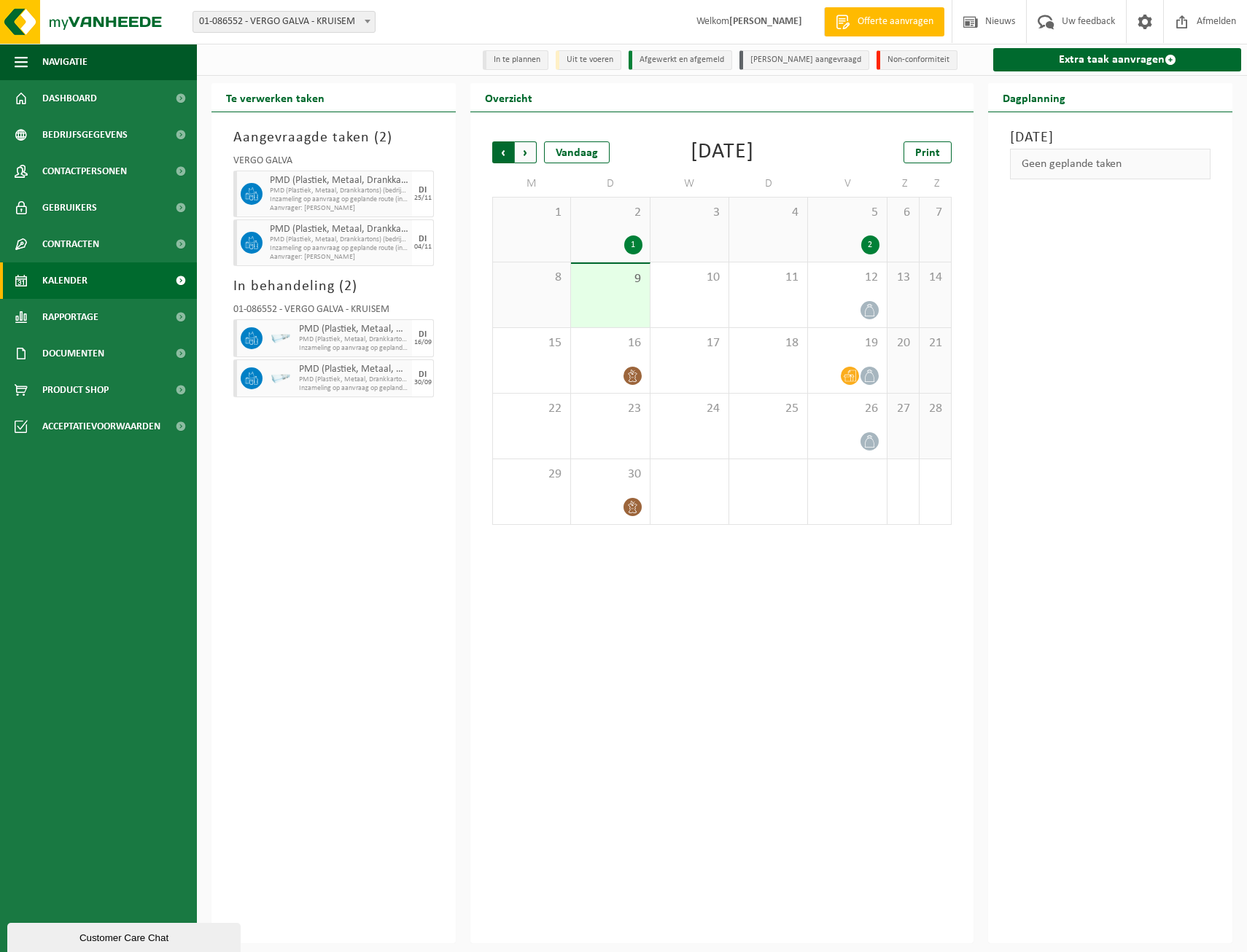
click at [524, 155] on span "Volgende" at bounding box center [525, 152] width 22 height 22
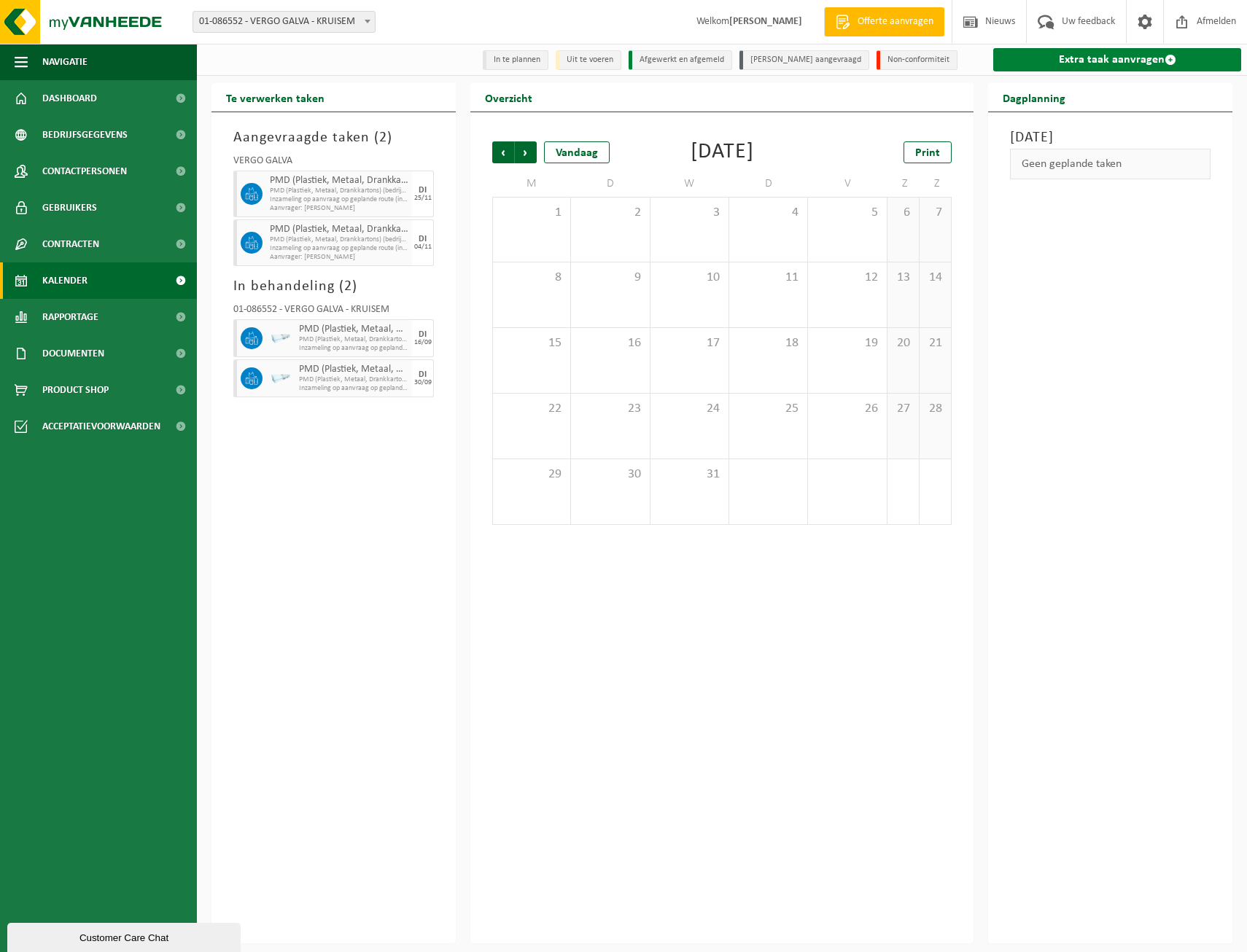
click at [1139, 62] on link "Extra taak aanvragen" at bounding box center [1117, 59] width 248 height 23
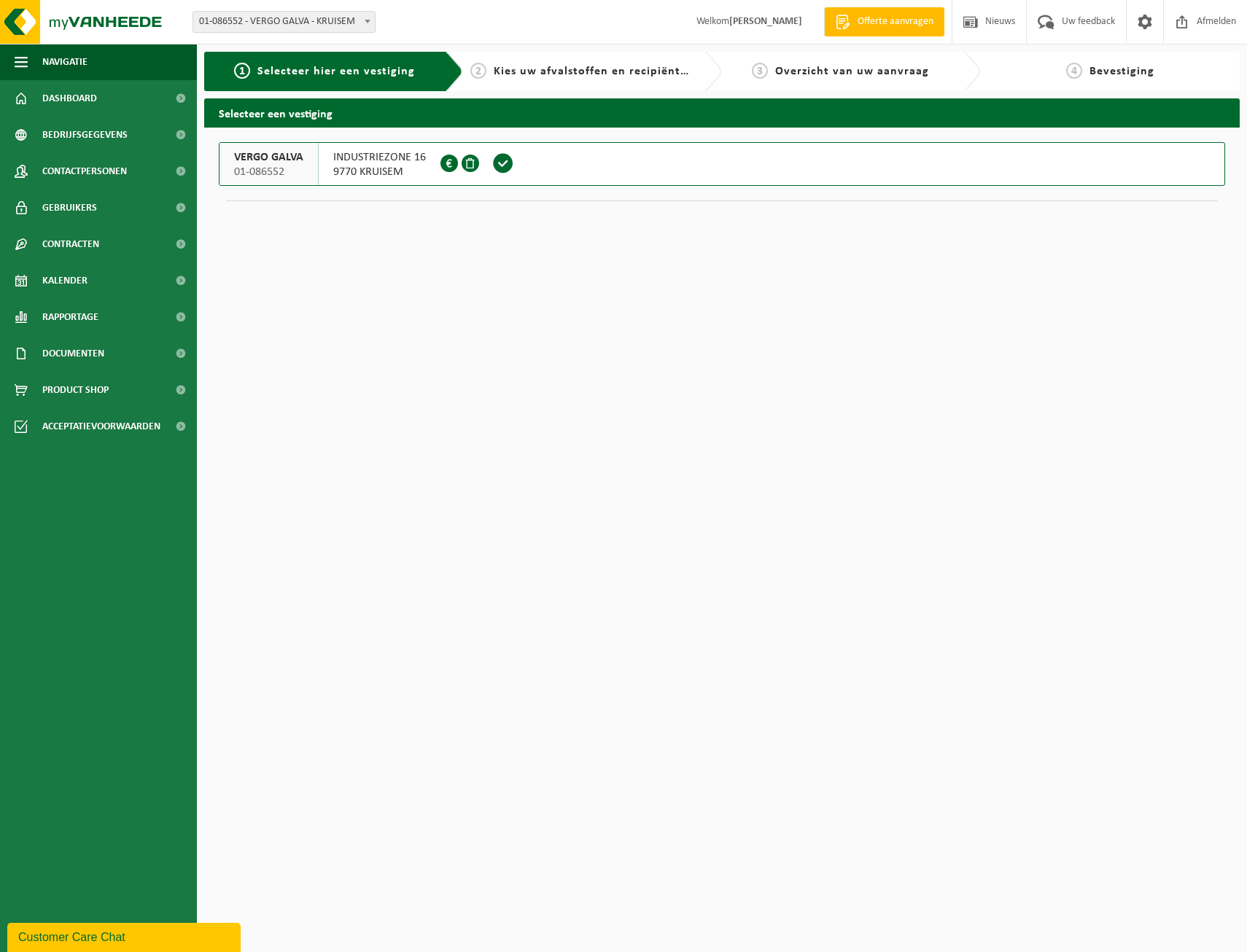
click at [501, 164] on span at bounding box center [503, 163] width 22 height 22
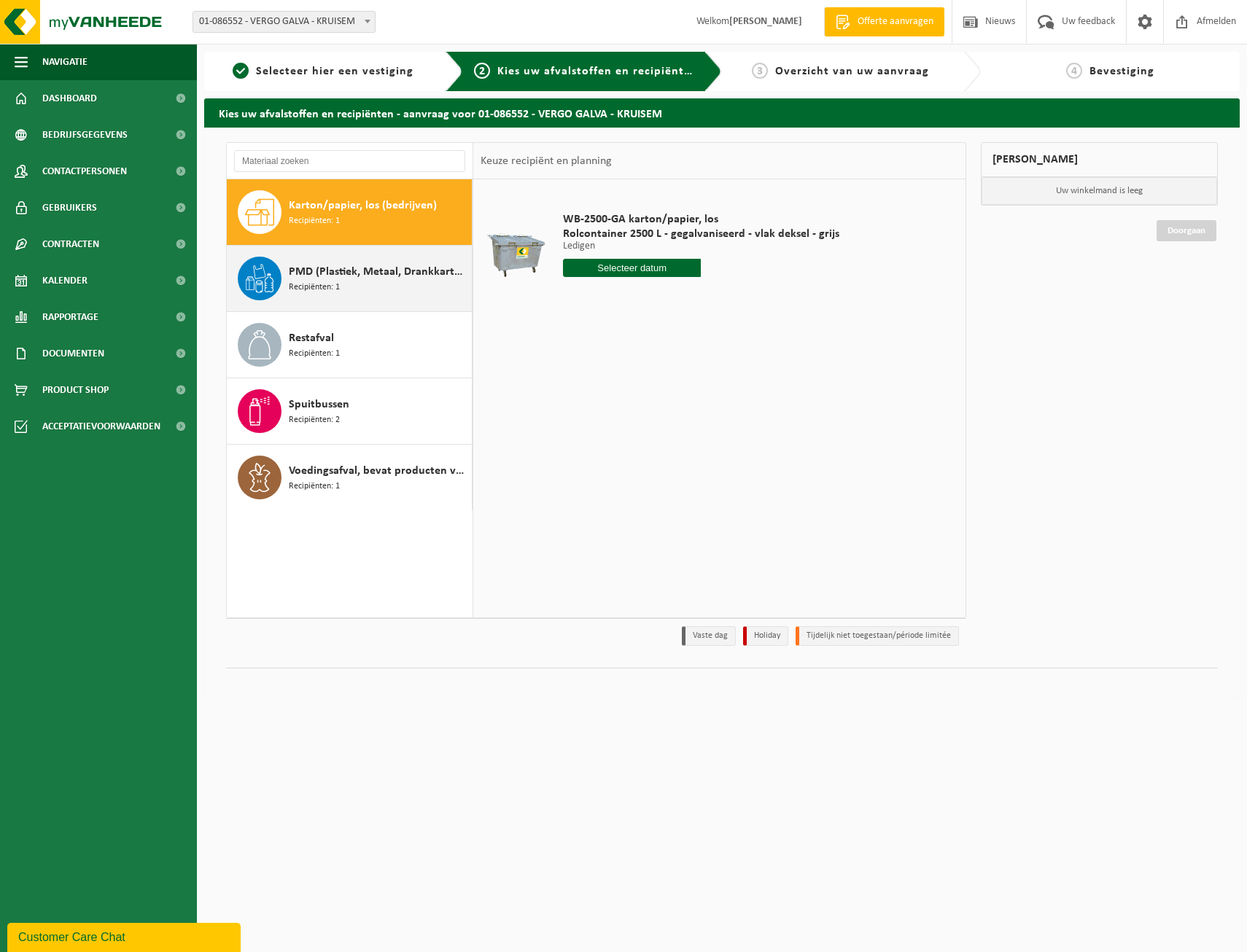
click at [314, 276] on span "PMD (Plastiek, Metaal, Drankkartons) (bedrijven)" at bounding box center [378, 272] width 179 height 18
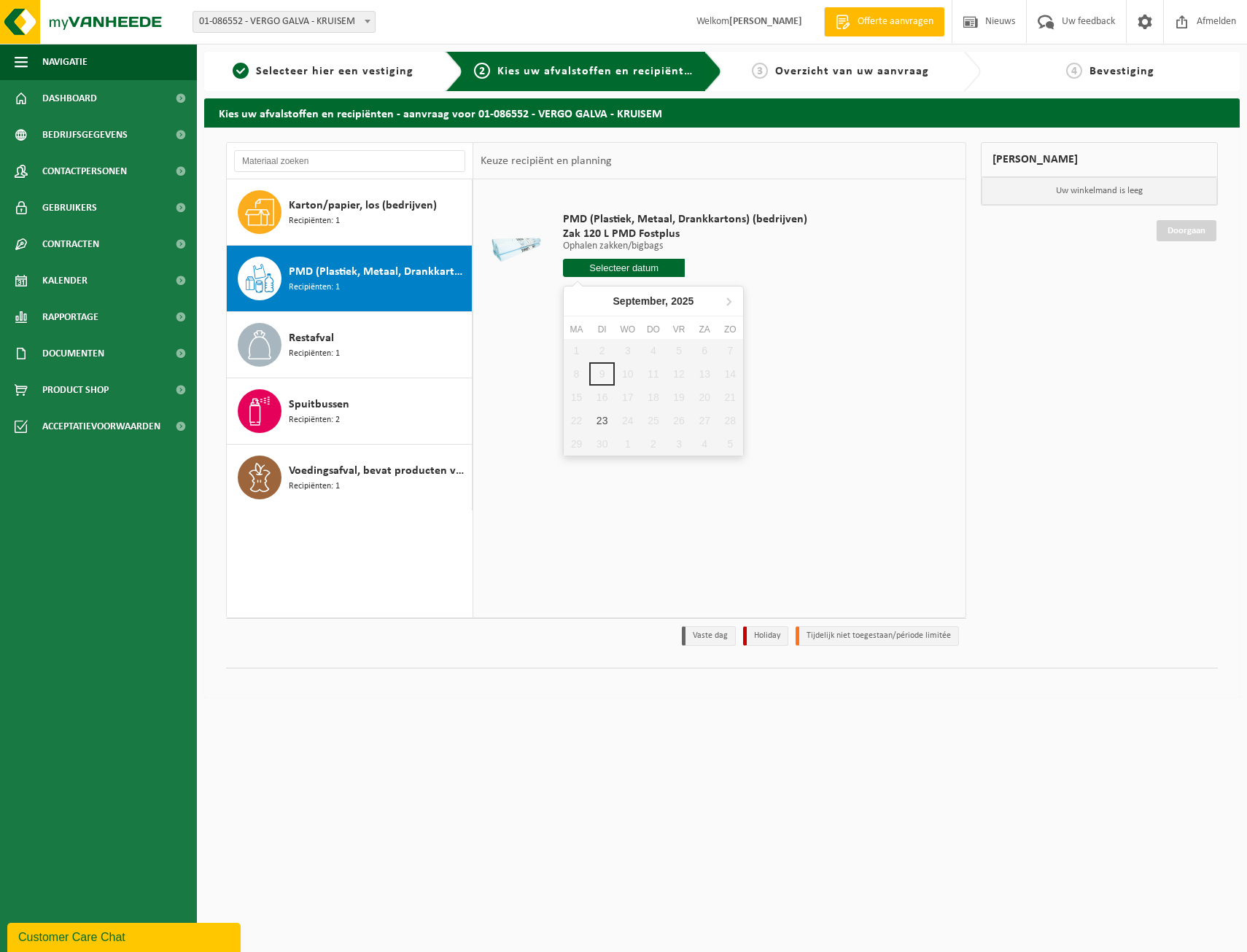
click at [621, 271] on input "text" at bounding box center [624, 267] width 123 height 18
click at [727, 299] on icon at bounding box center [728, 301] width 23 height 23
click at [727, 299] on nav "[DATE]" at bounding box center [653, 301] width 179 height 30
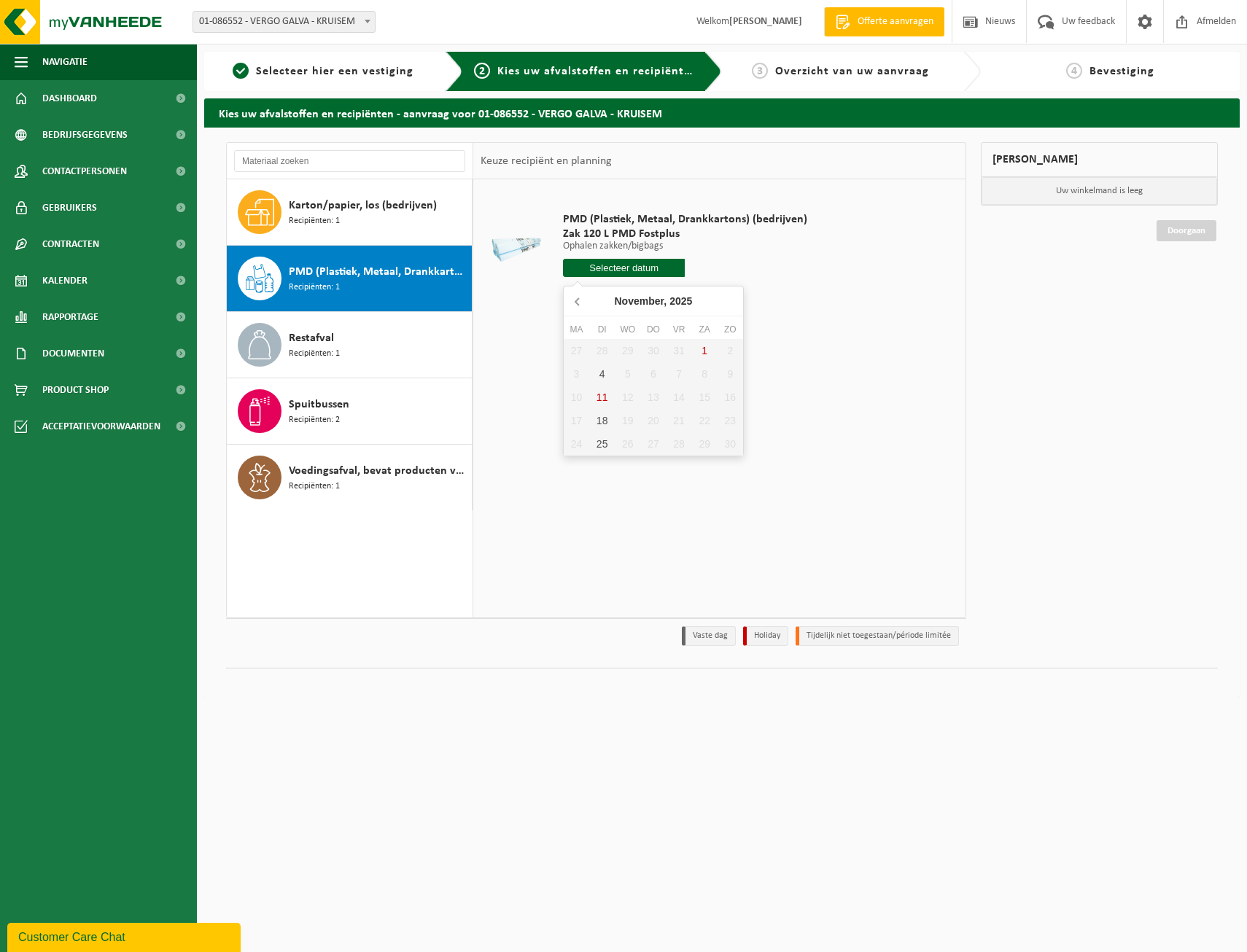
click at [577, 298] on icon at bounding box center [578, 301] width 23 height 23
